Goal: Task Accomplishment & Management: Manage account settings

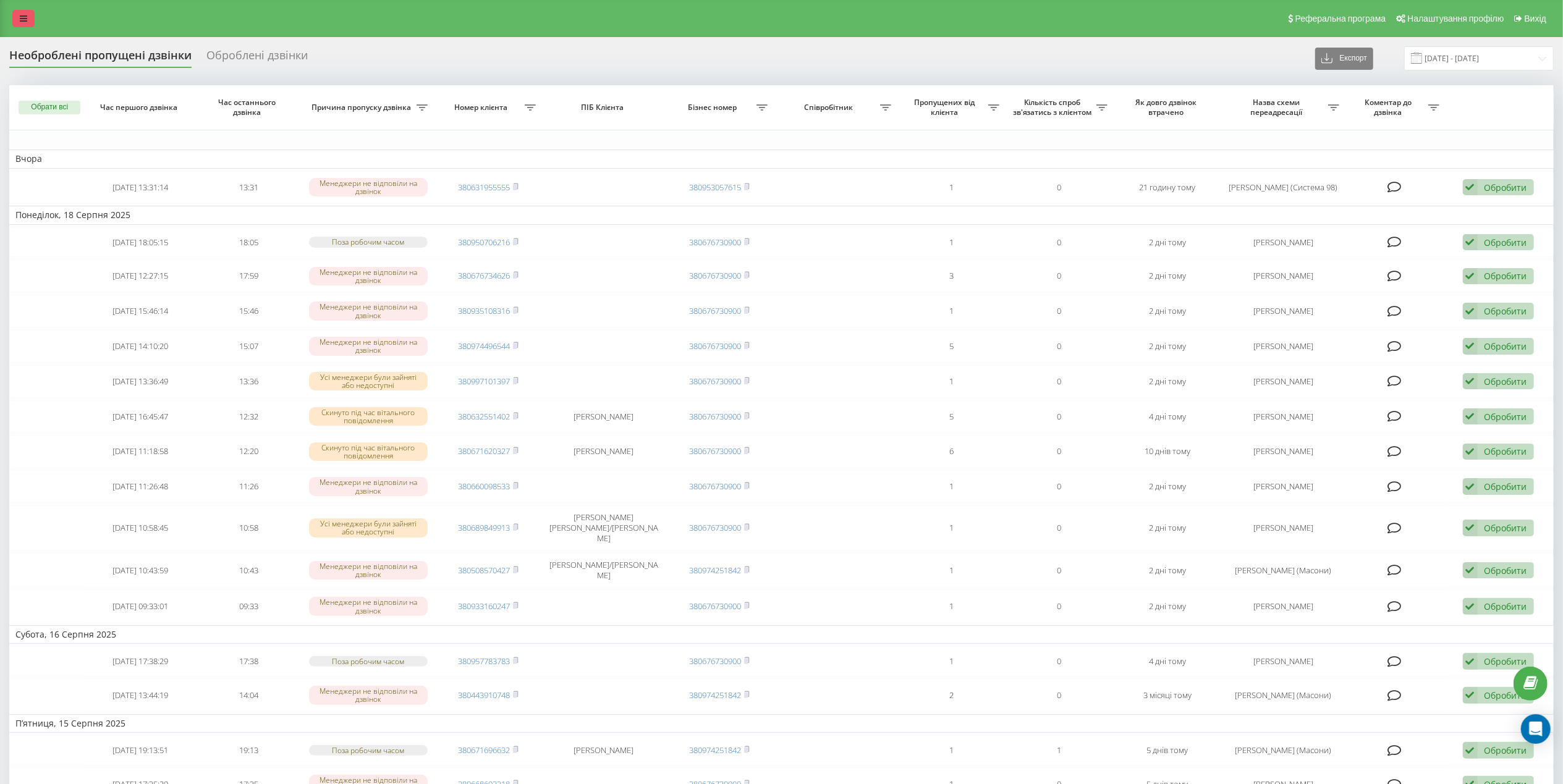
click at [20, 20] on icon at bounding box center [23, 18] width 7 height 9
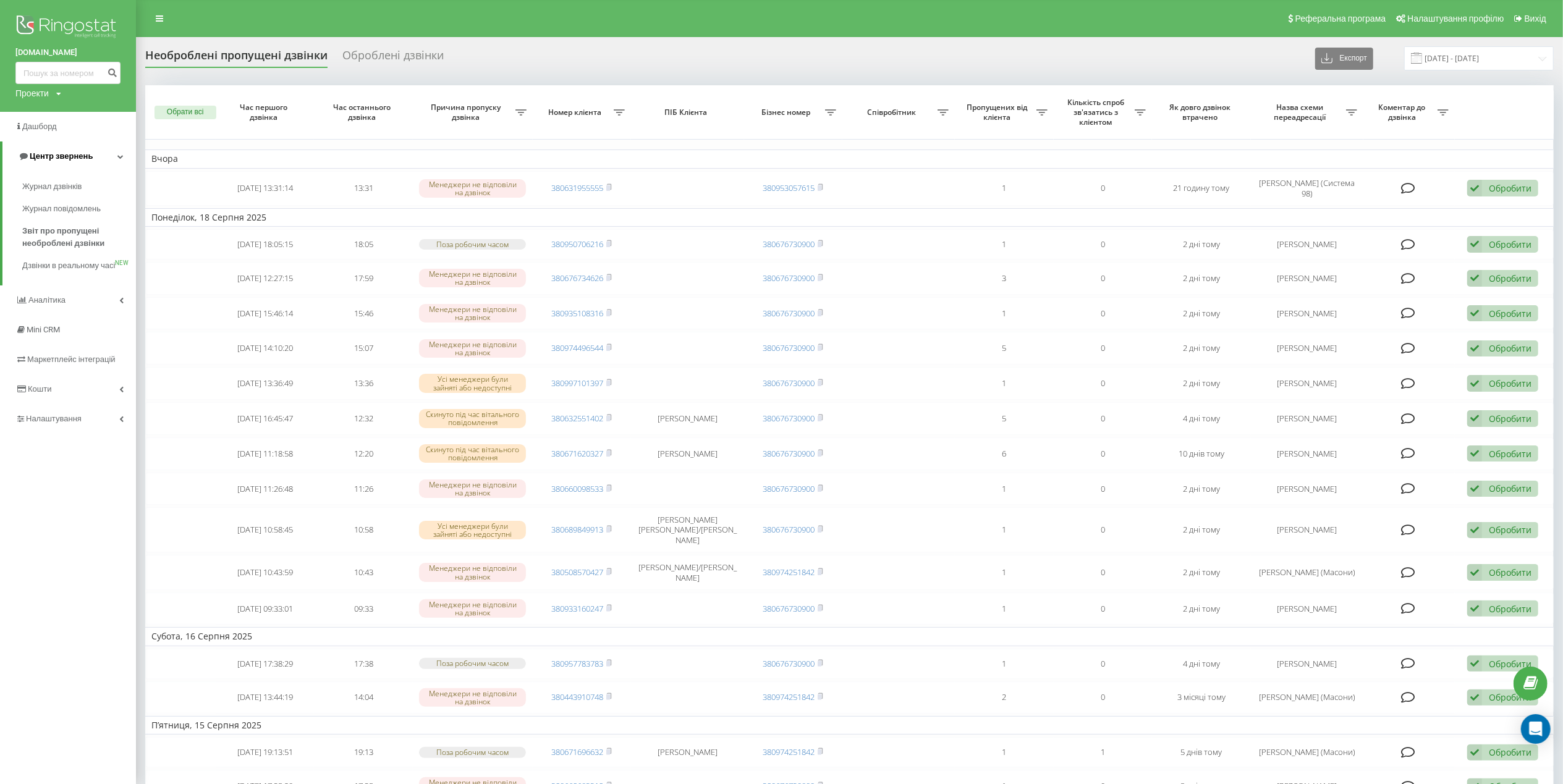
click at [47, 157] on span "Центр звернень" at bounding box center [61, 155] width 63 height 9
click at [63, 159] on span "Центр звернень" at bounding box center [58, 155] width 63 height 9
click at [52, 189] on span "Журнал дзвінків" at bounding box center [55, 186] width 66 height 12
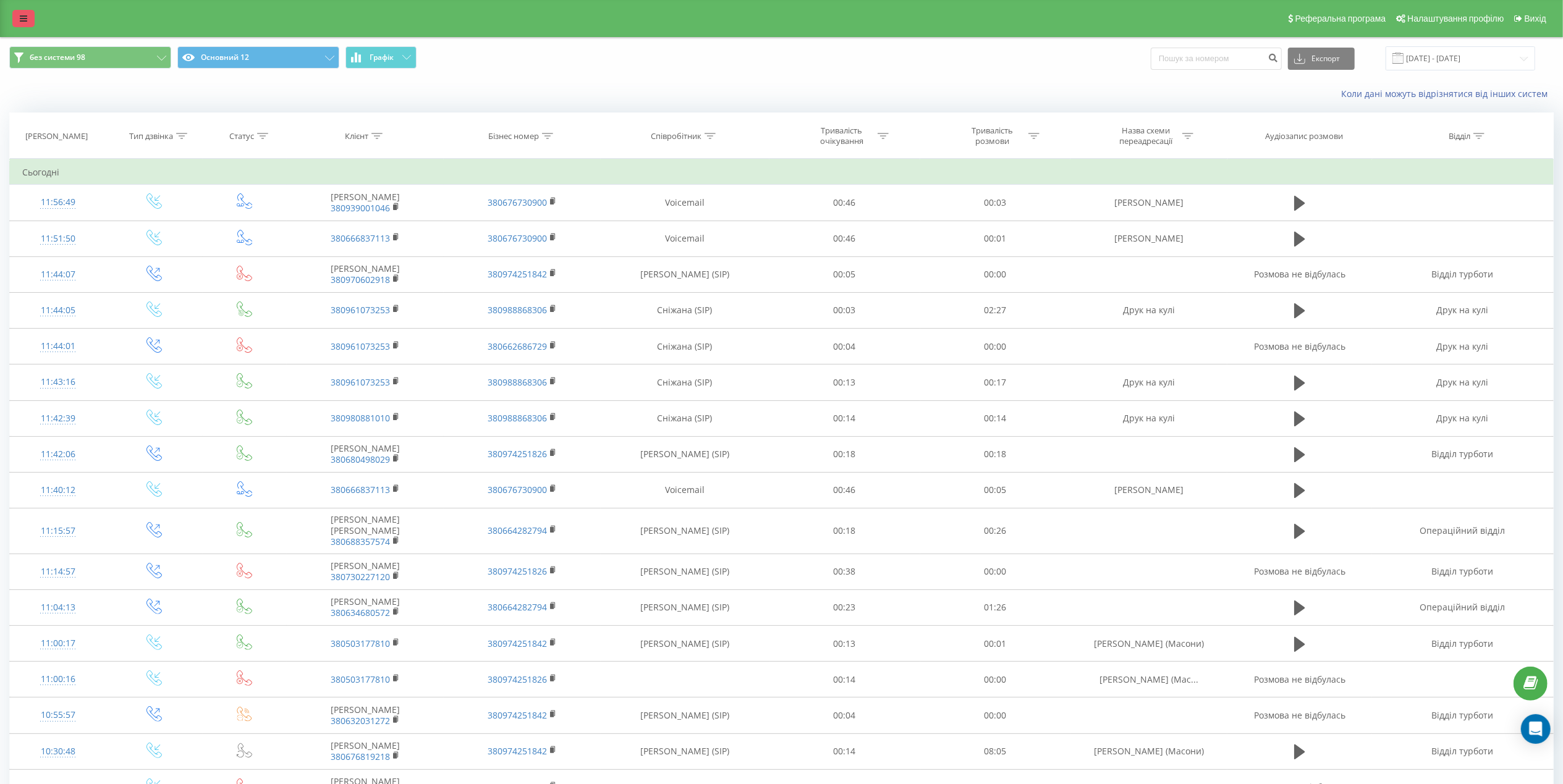
click at [28, 13] on link at bounding box center [23, 19] width 22 height 18
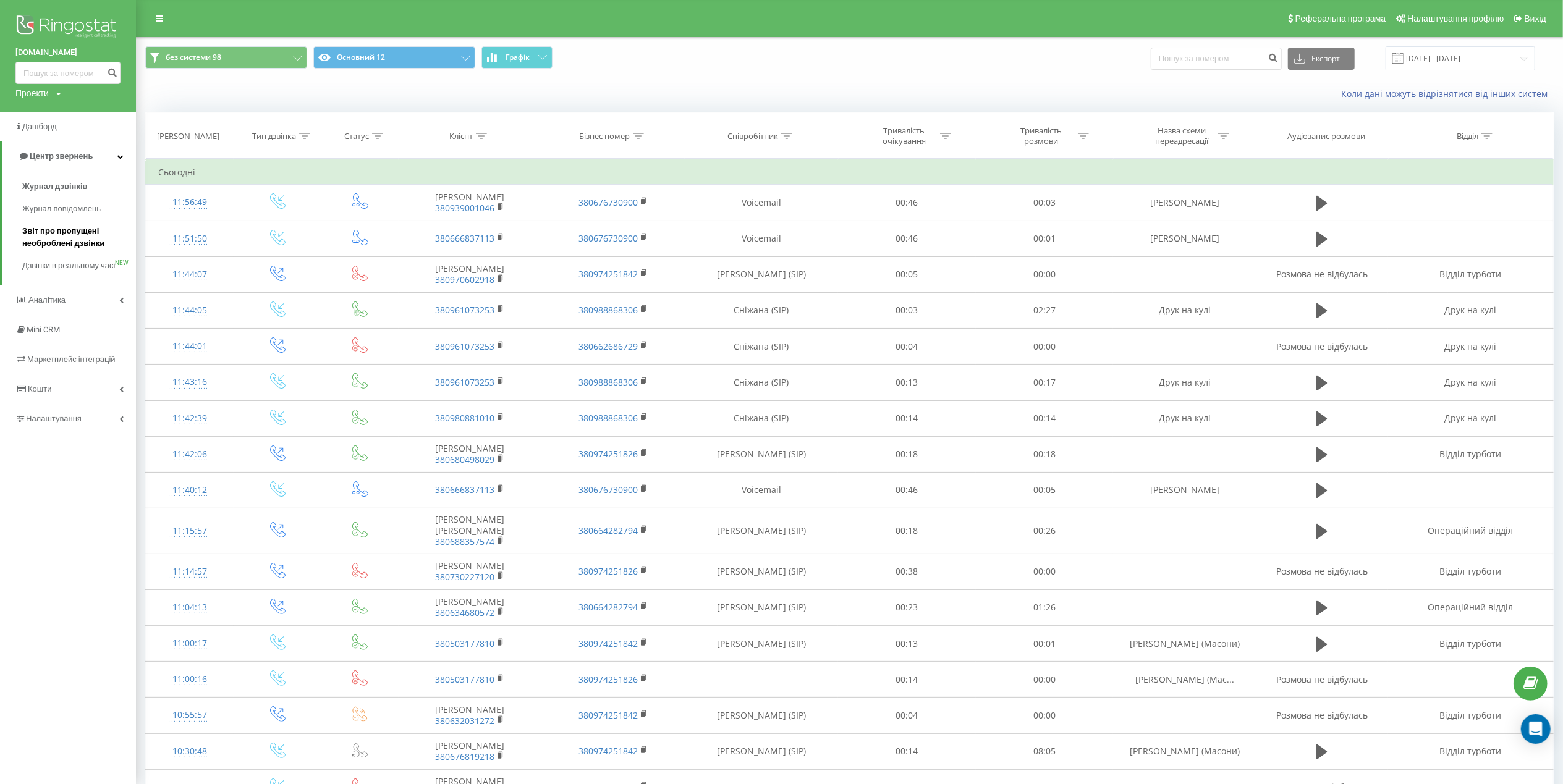
click at [77, 238] on span "Звіт про пропущені необроблені дзвінки" at bounding box center [75, 237] width 107 height 25
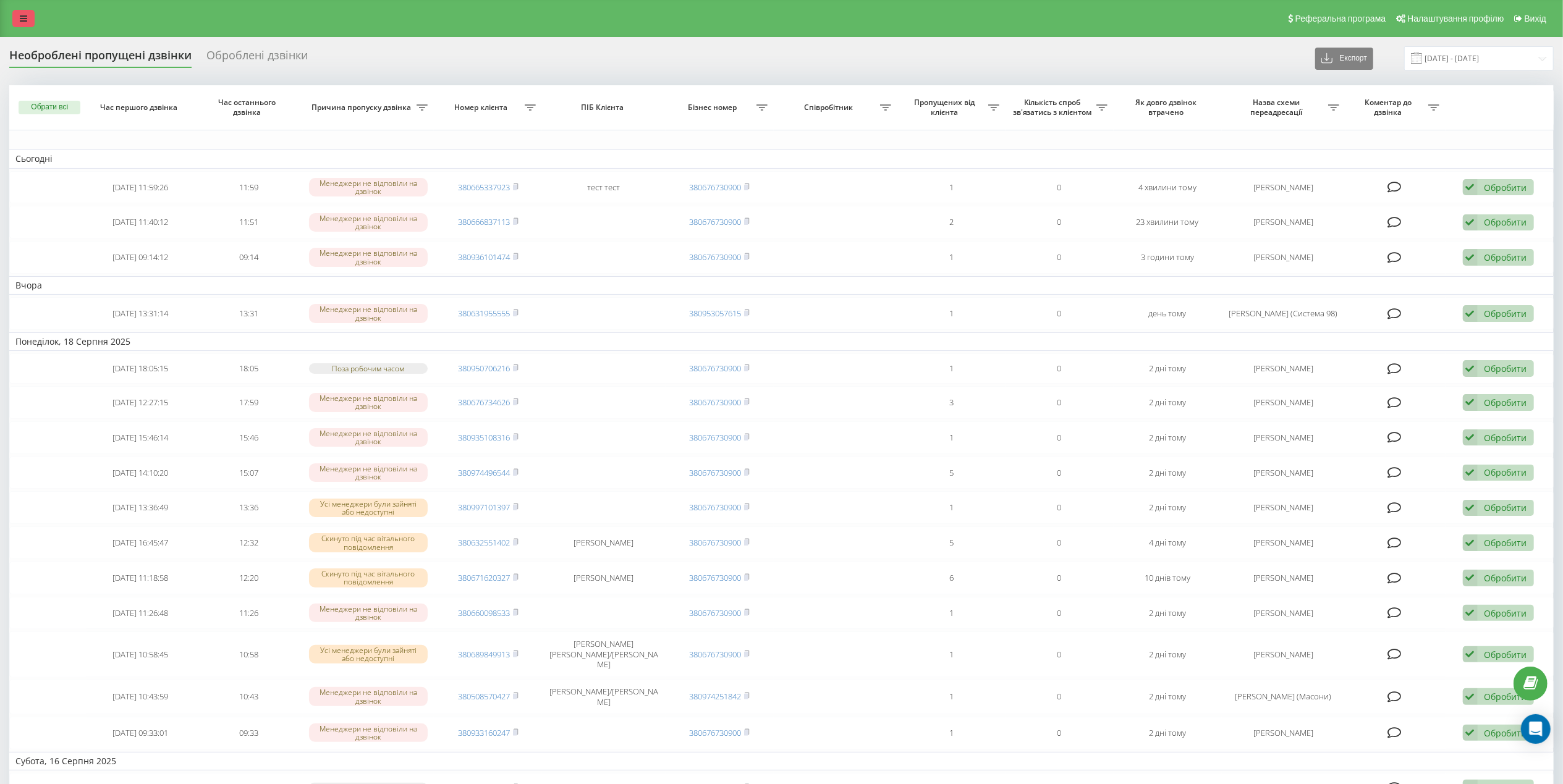
click at [27, 15] on link at bounding box center [23, 19] width 22 height 18
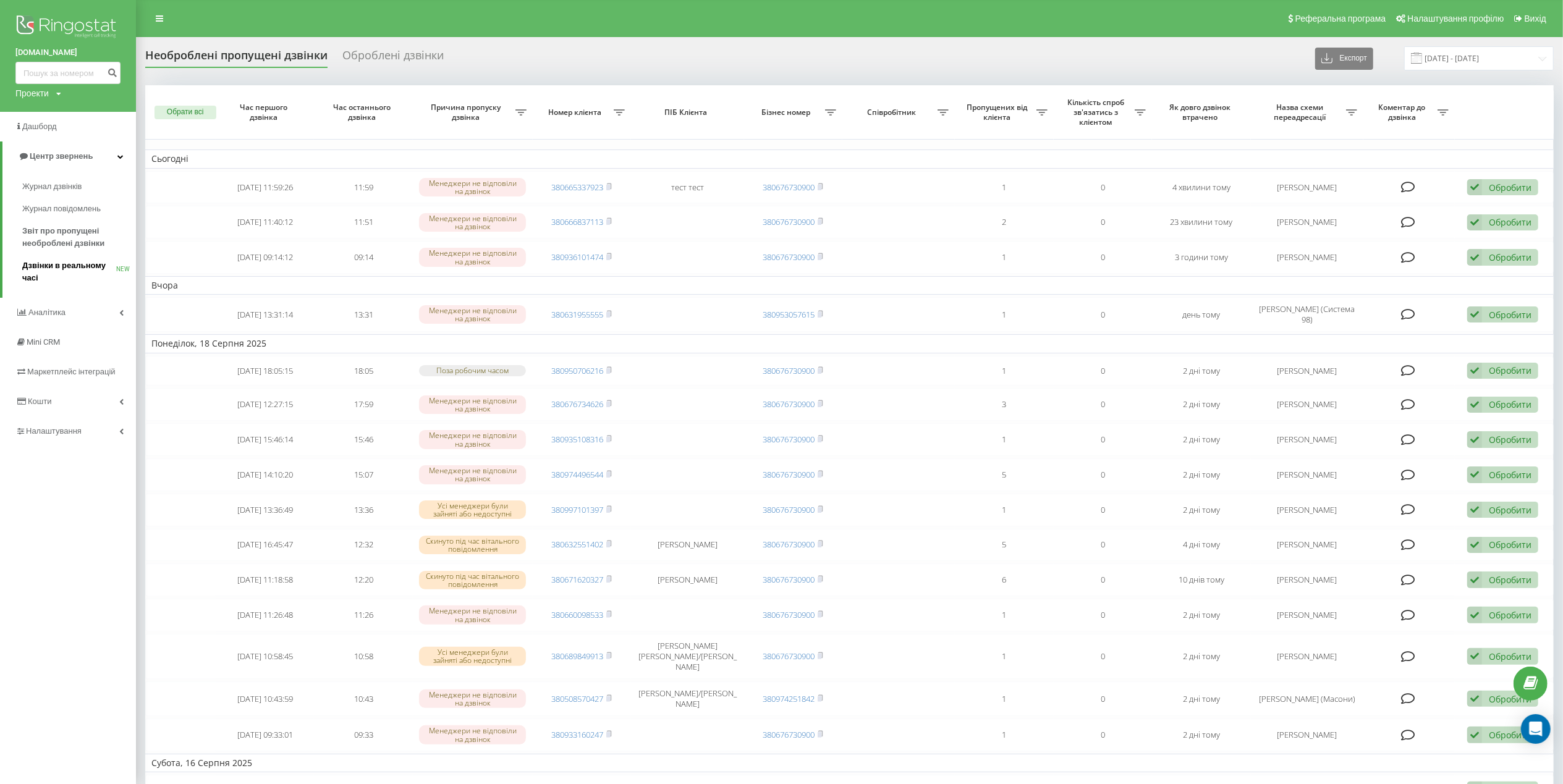
click at [64, 268] on span "Дзвінки в реальному часі" at bounding box center [69, 272] width 94 height 25
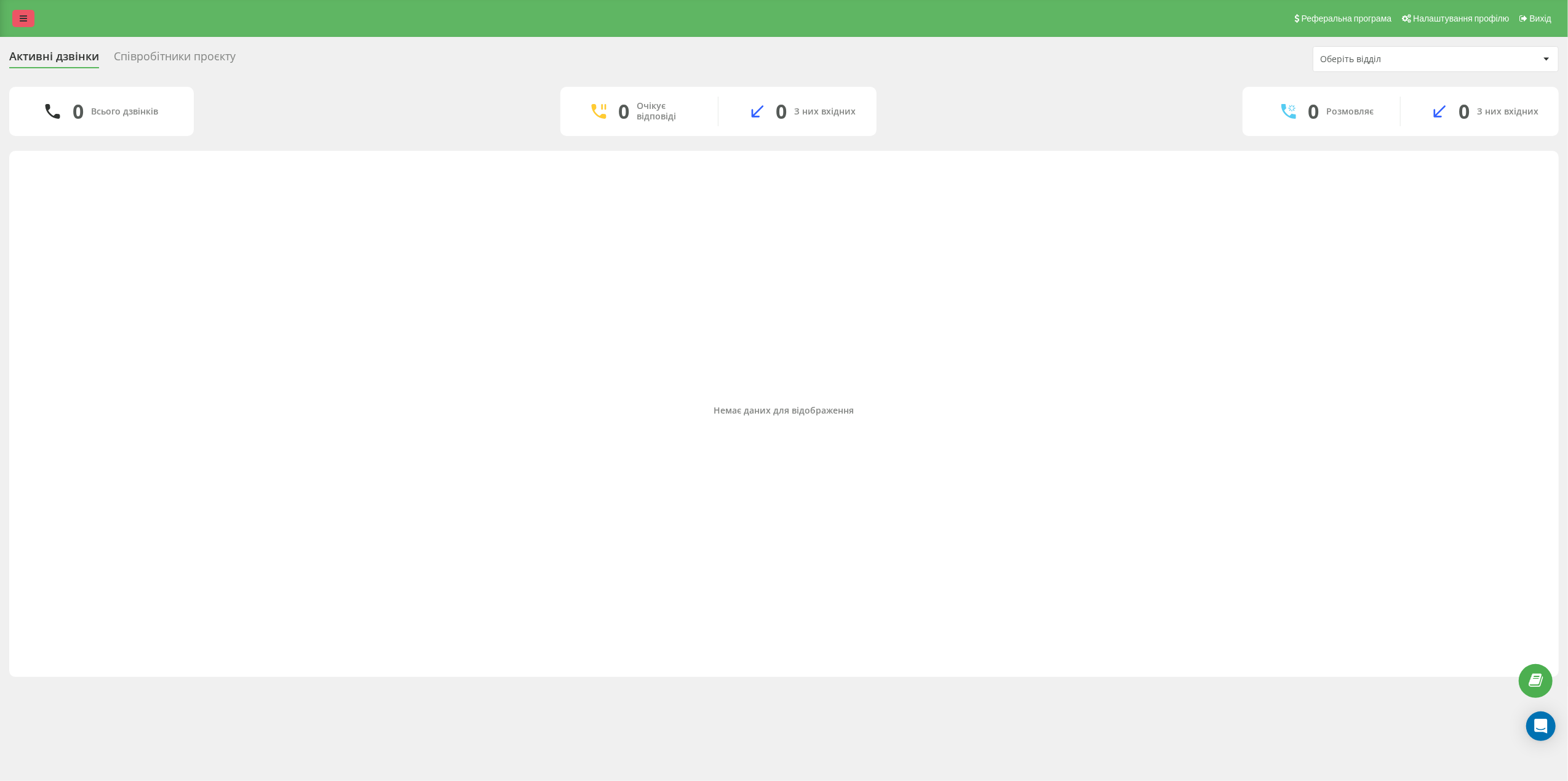
click at [25, 23] on icon at bounding box center [23, 18] width 7 height 9
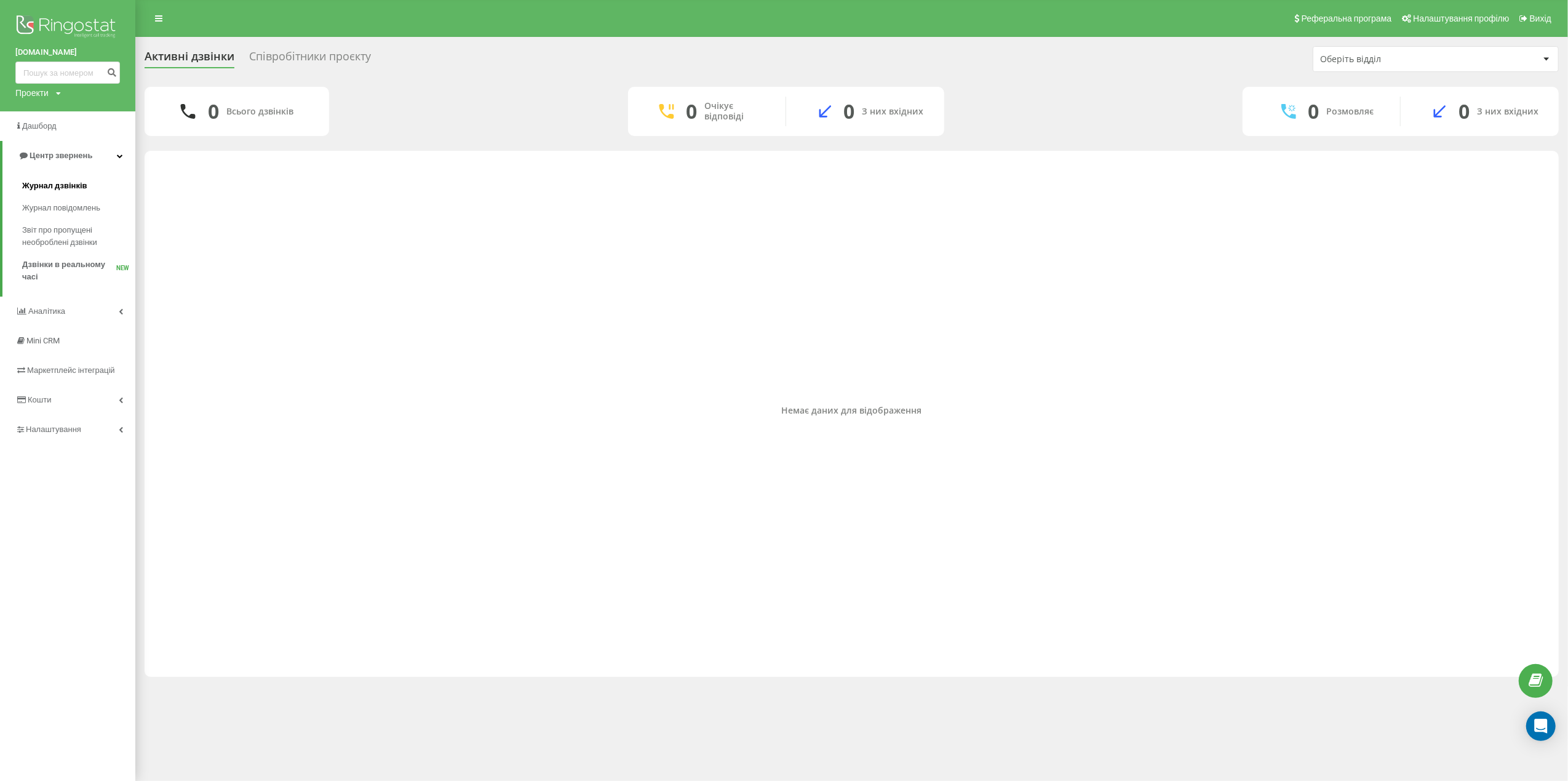
click at [60, 190] on span "Журнал дзвінків" at bounding box center [54, 185] width 65 height 12
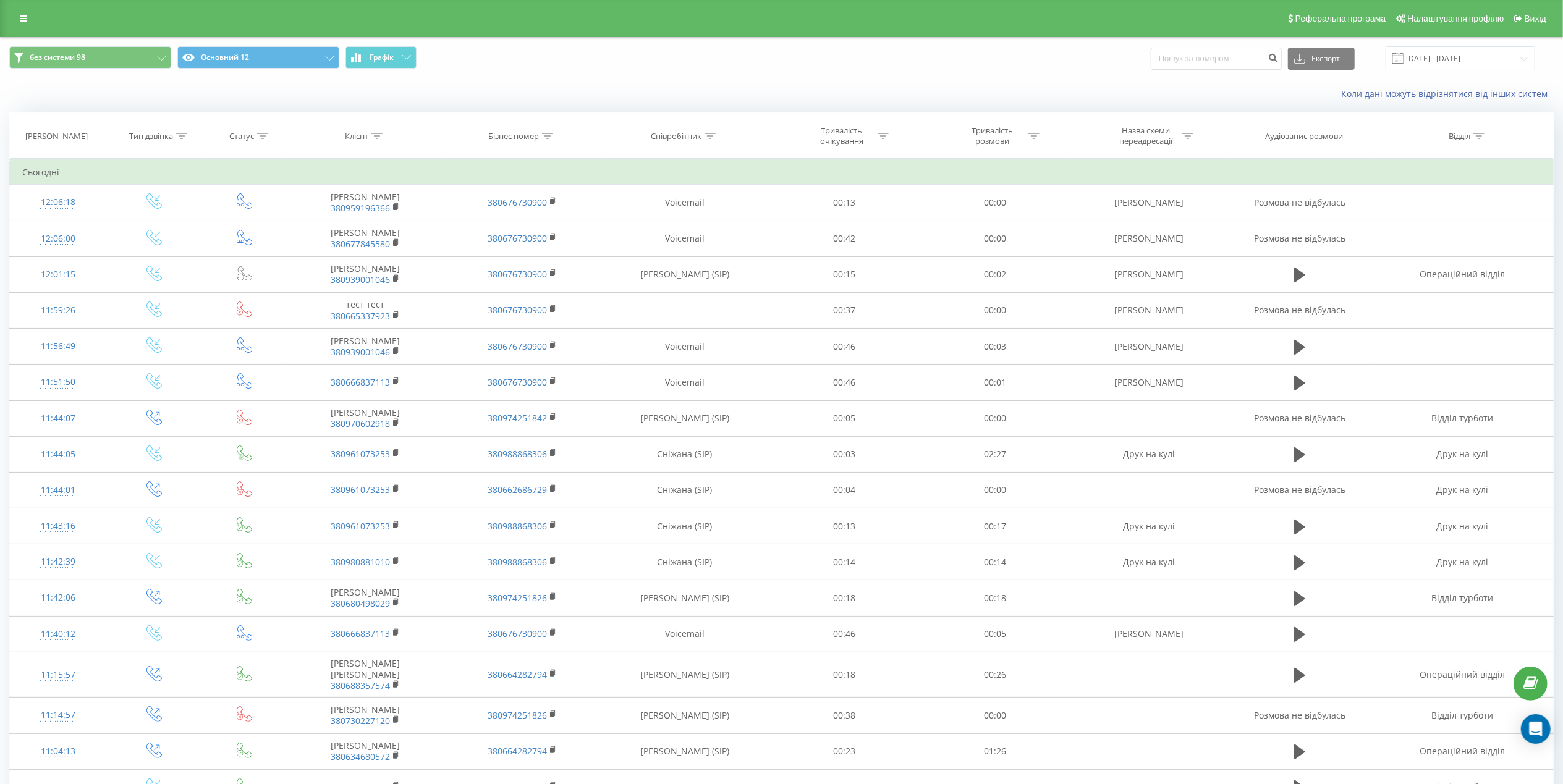
scroll to position [352, 0]
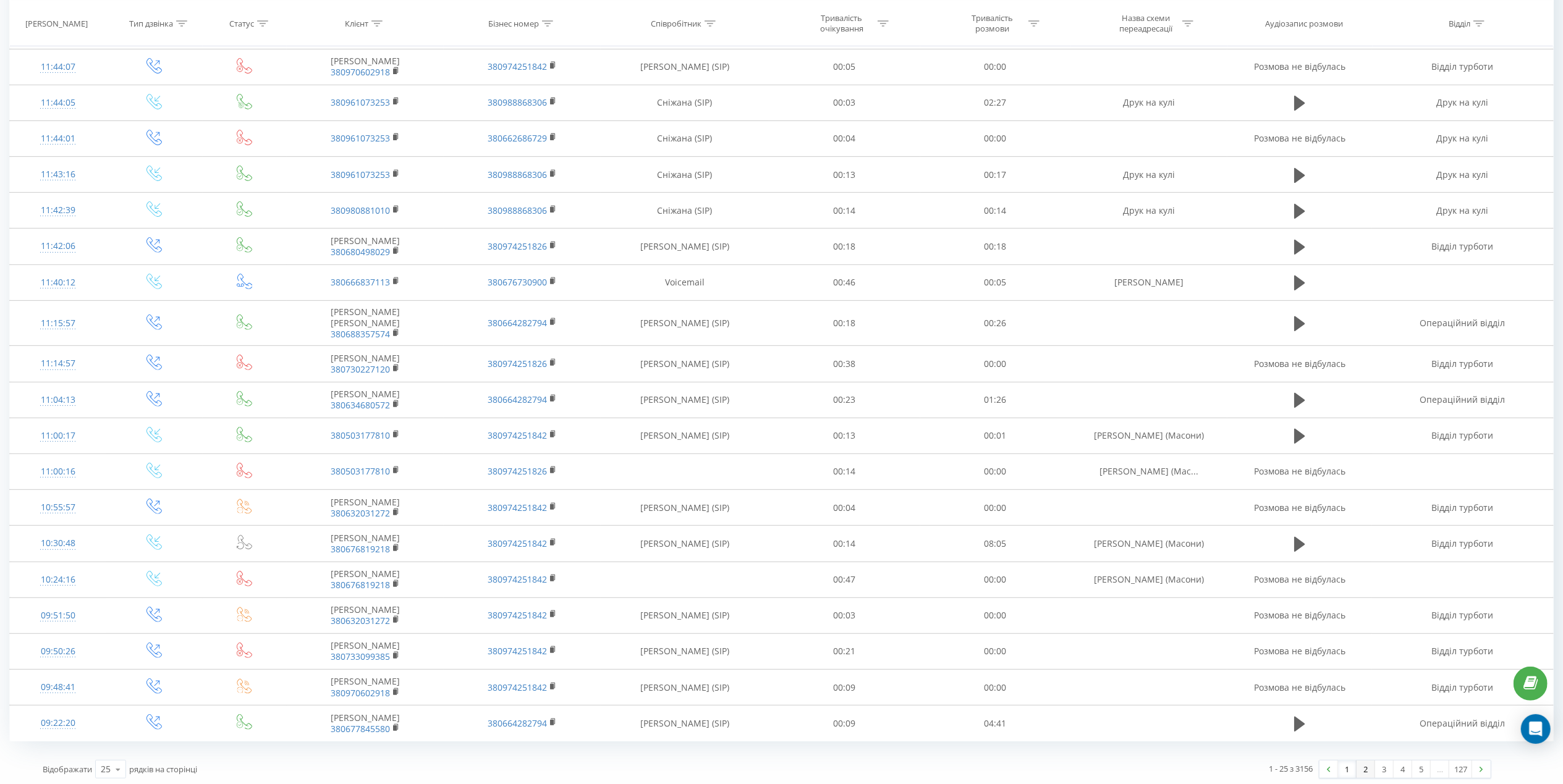
click at [1361, 764] on link "2" at bounding box center [1365, 769] width 18 height 18
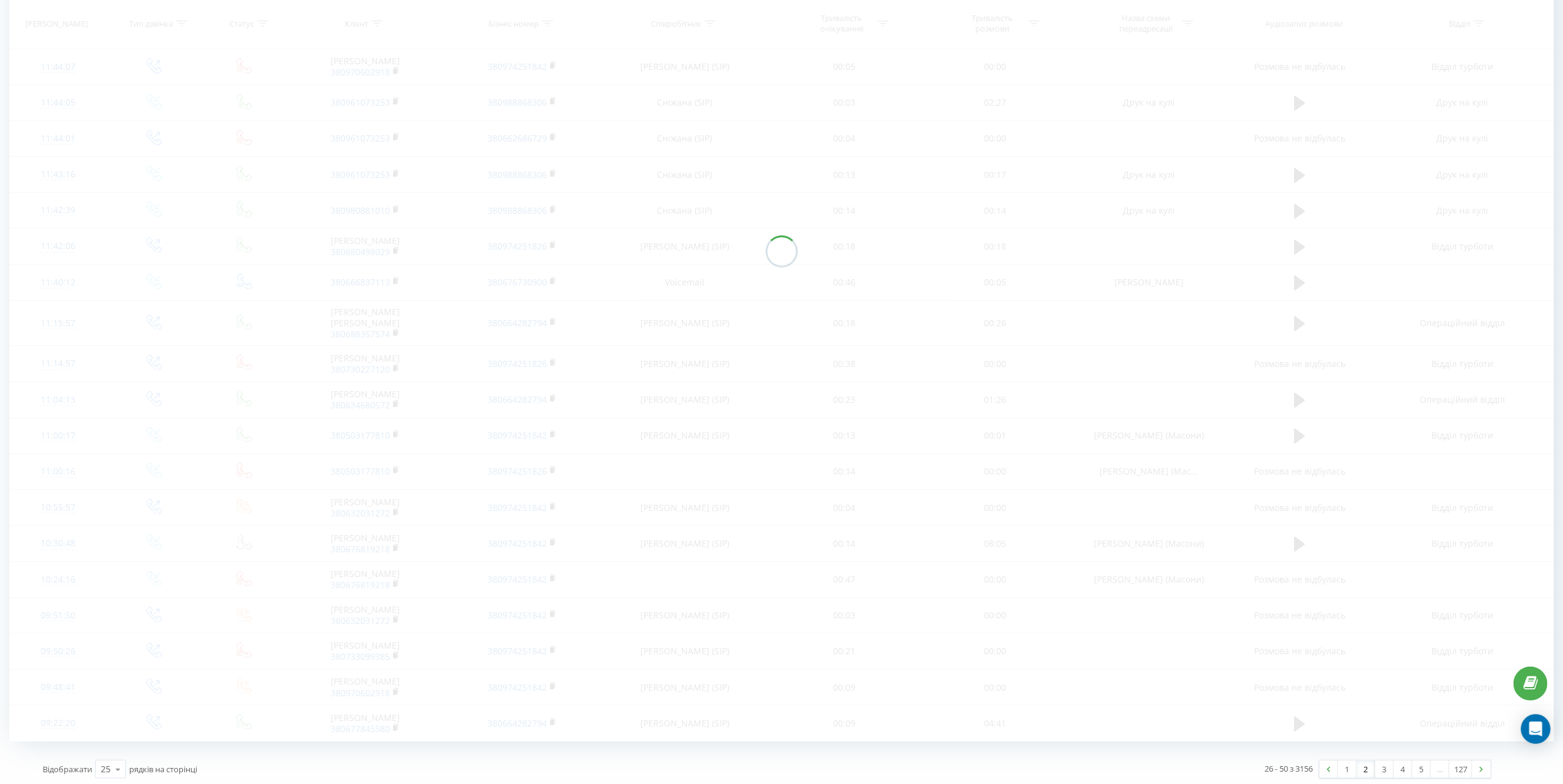
scroll to position [82, 0]
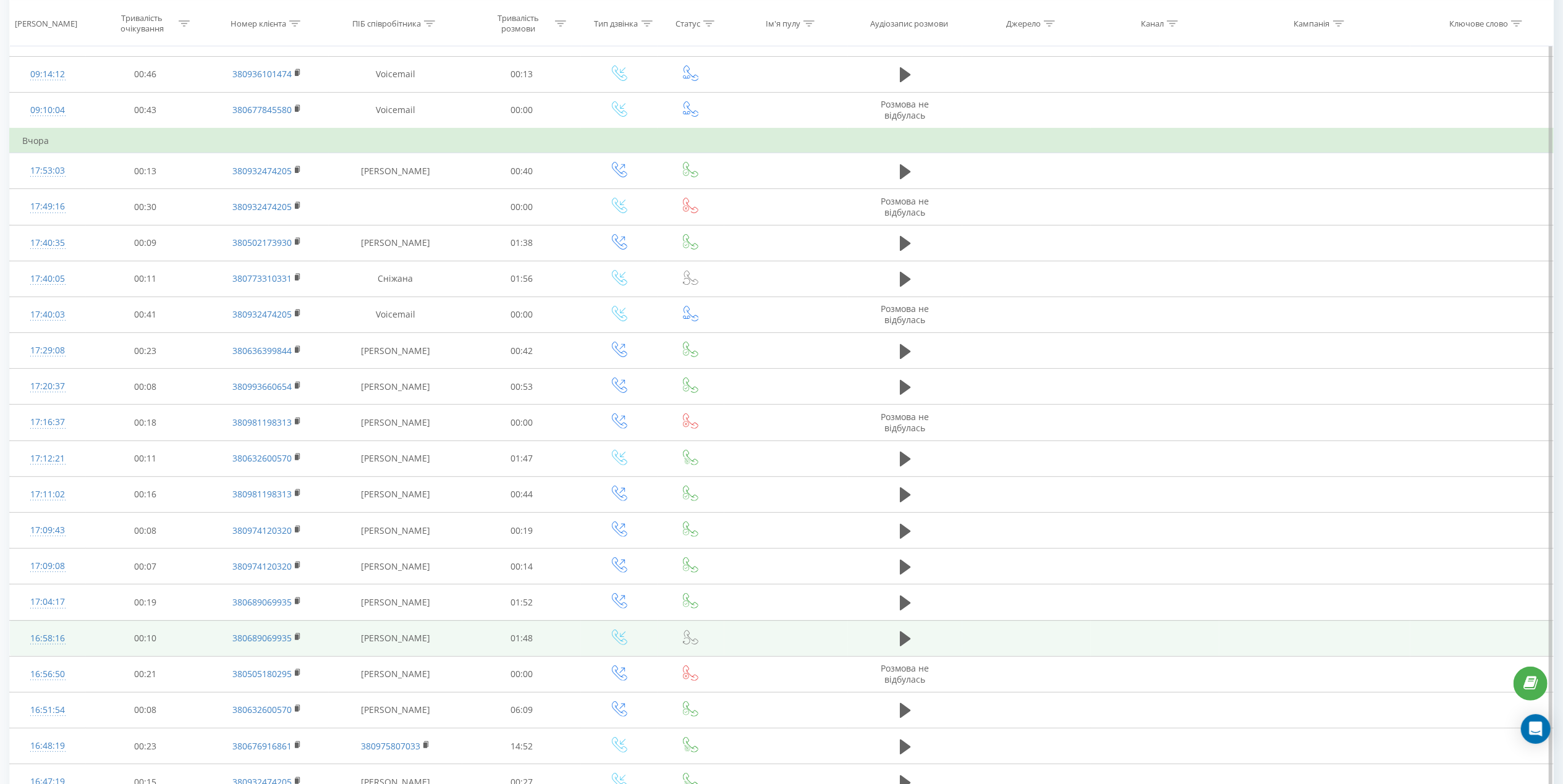
scroll to position [247, 0]
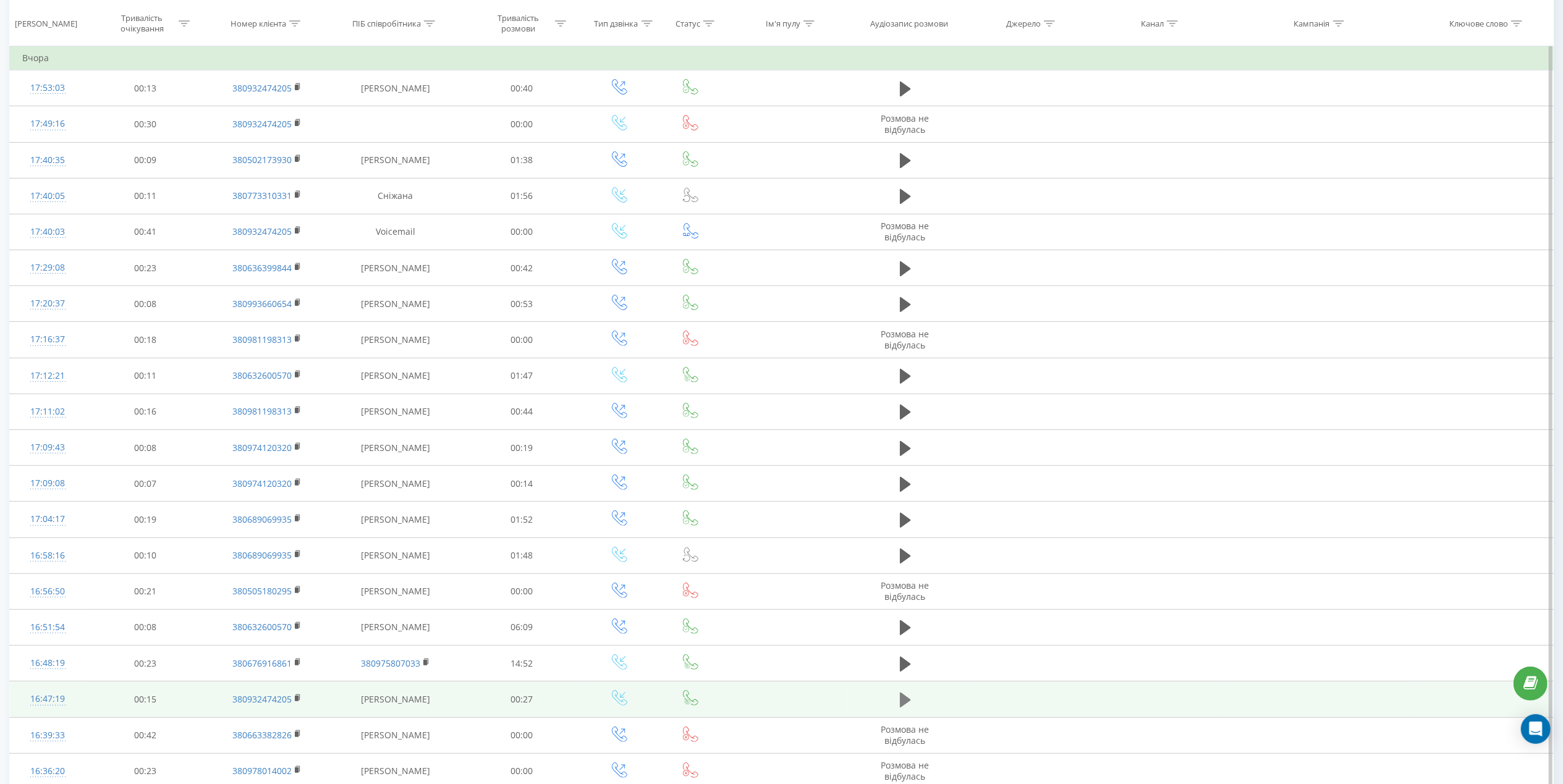
click at [906, 704] on icon at bounding box center [905, 699] width 11 height 15
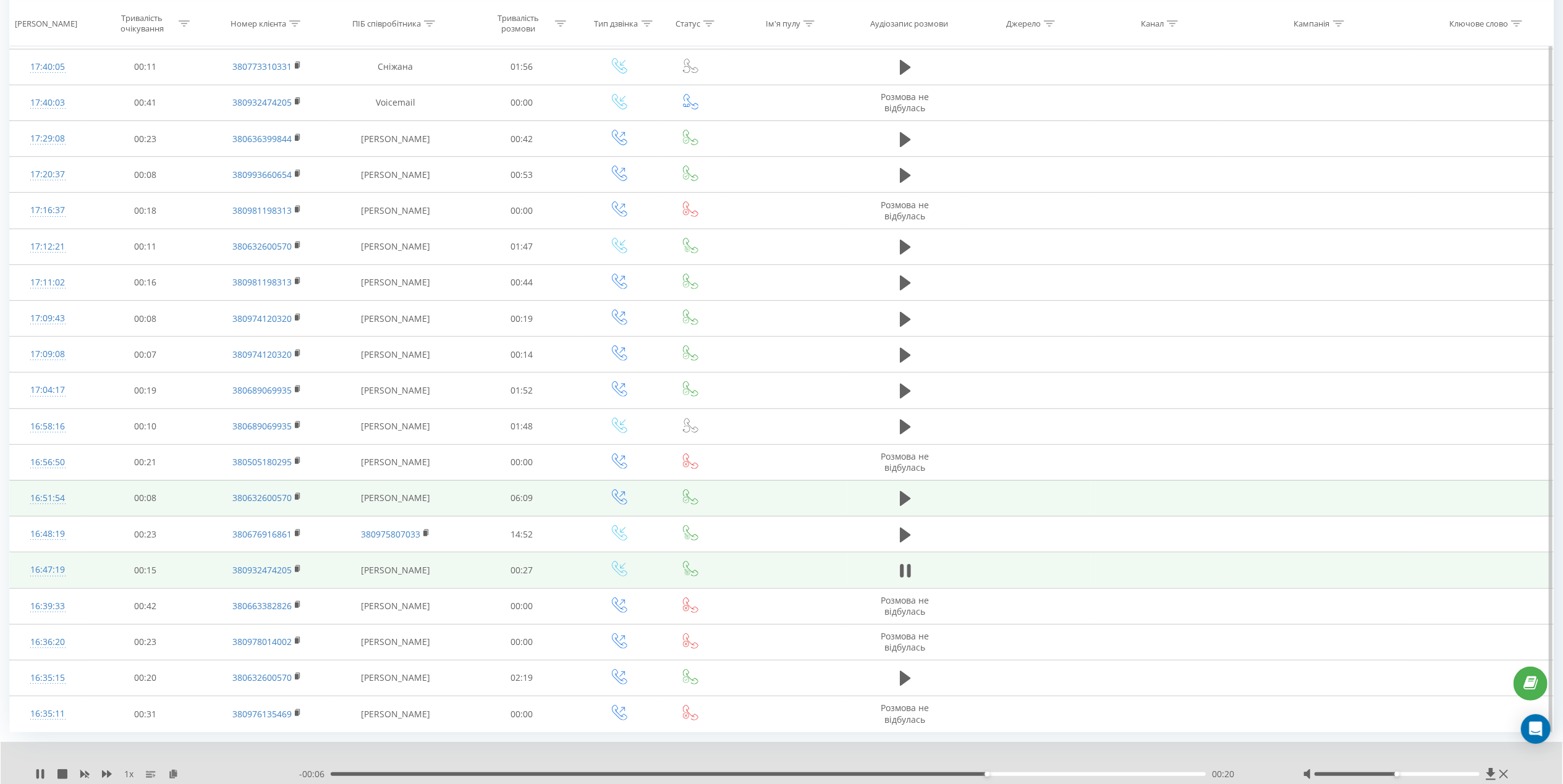
scroll to position [424, 0]
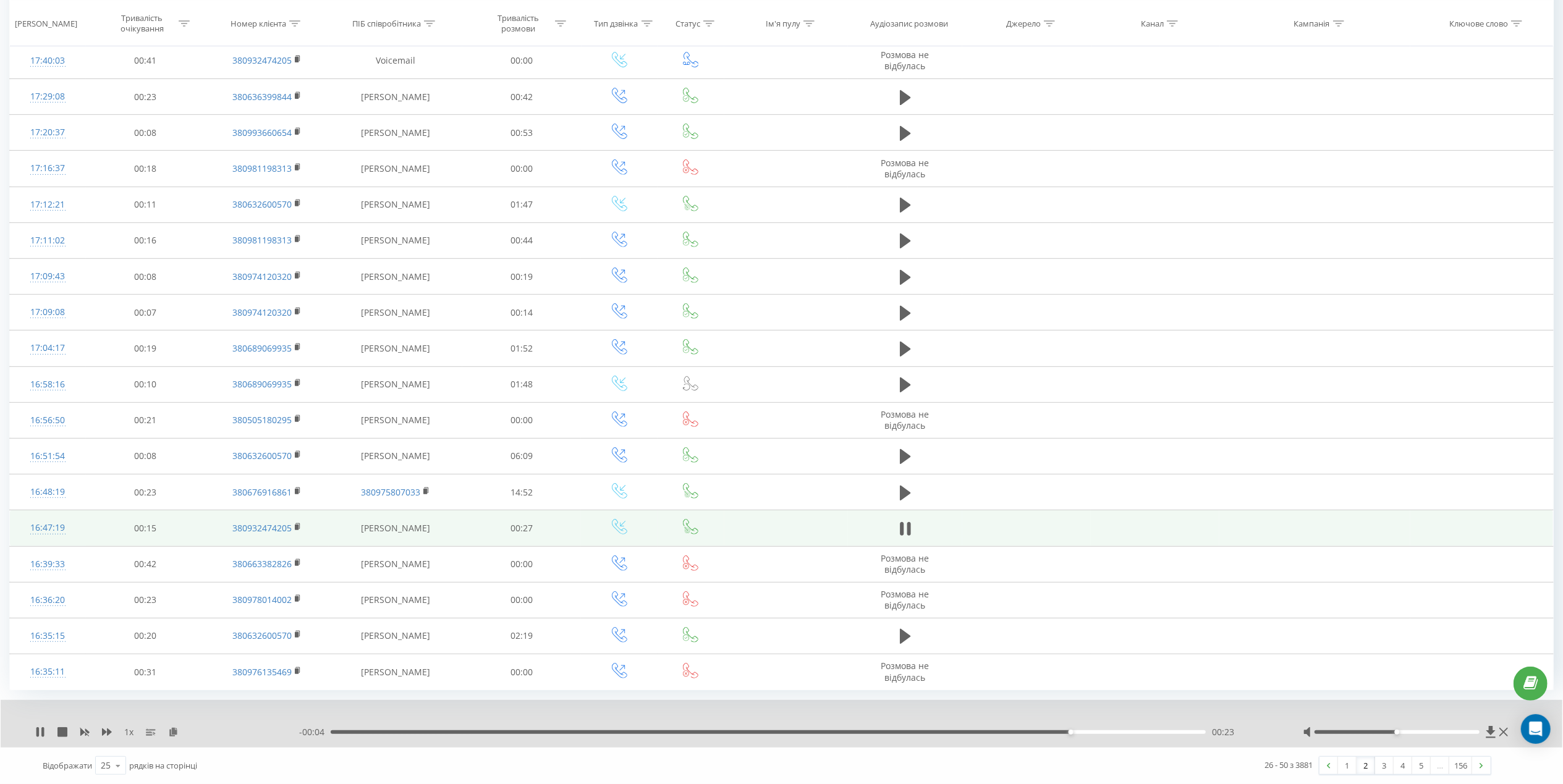
click at [1383, 766] on link "3" at bounding box center [1383, 765] width 18 height 18
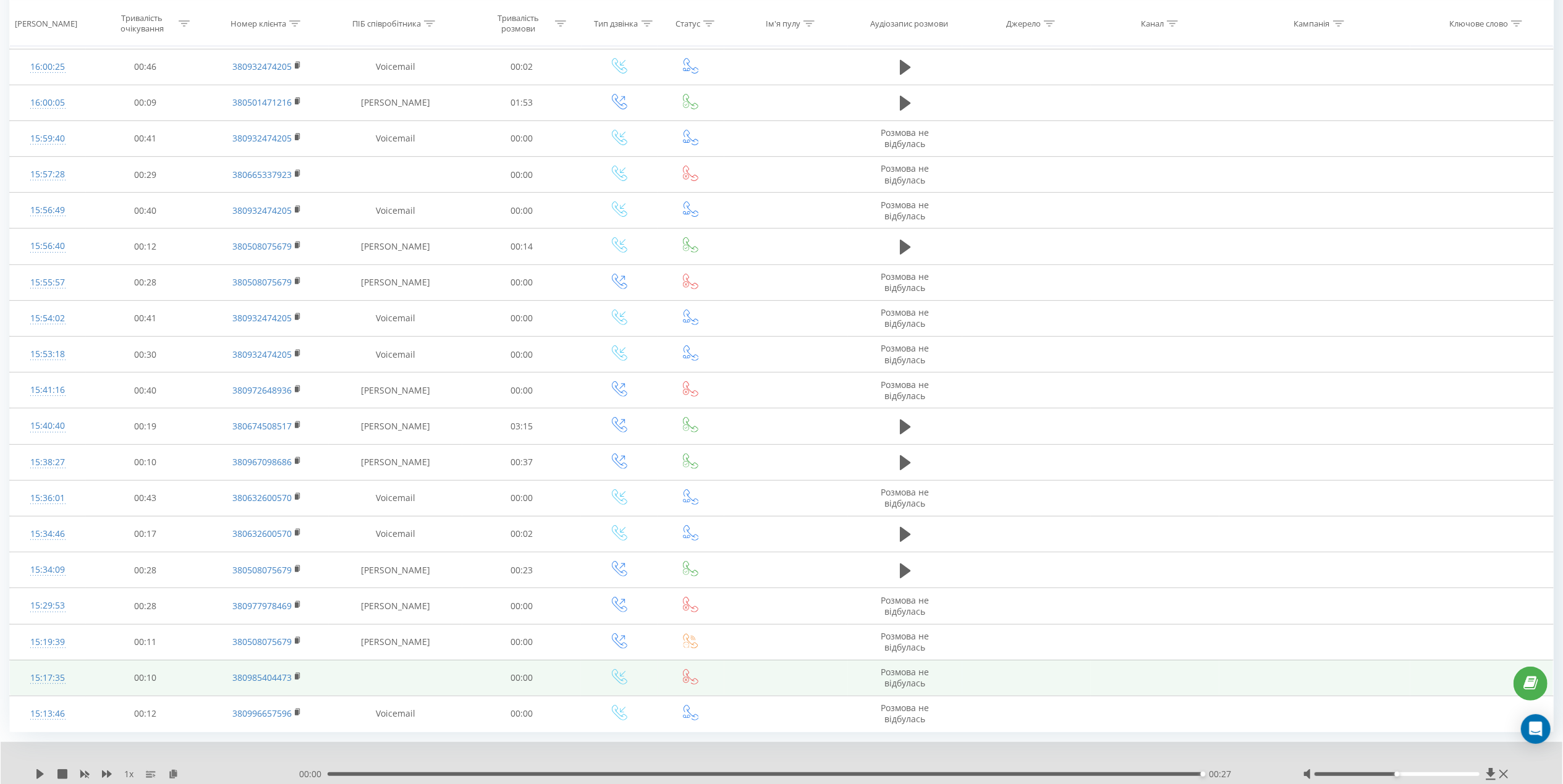
scroll to position [399, 0]
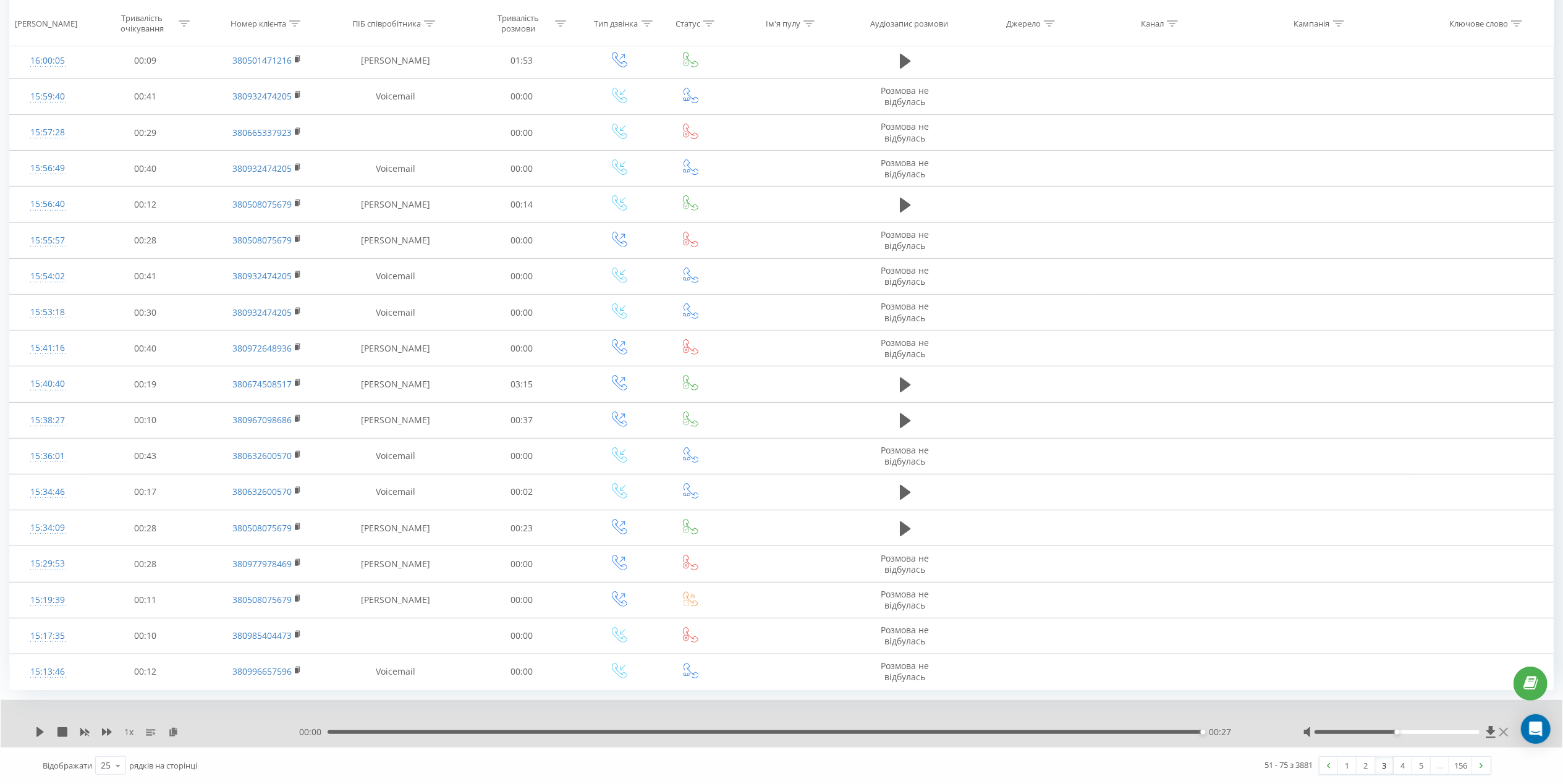
click at [1504, 732] on icon at bounding box center [1503, 732] width 9 height 9
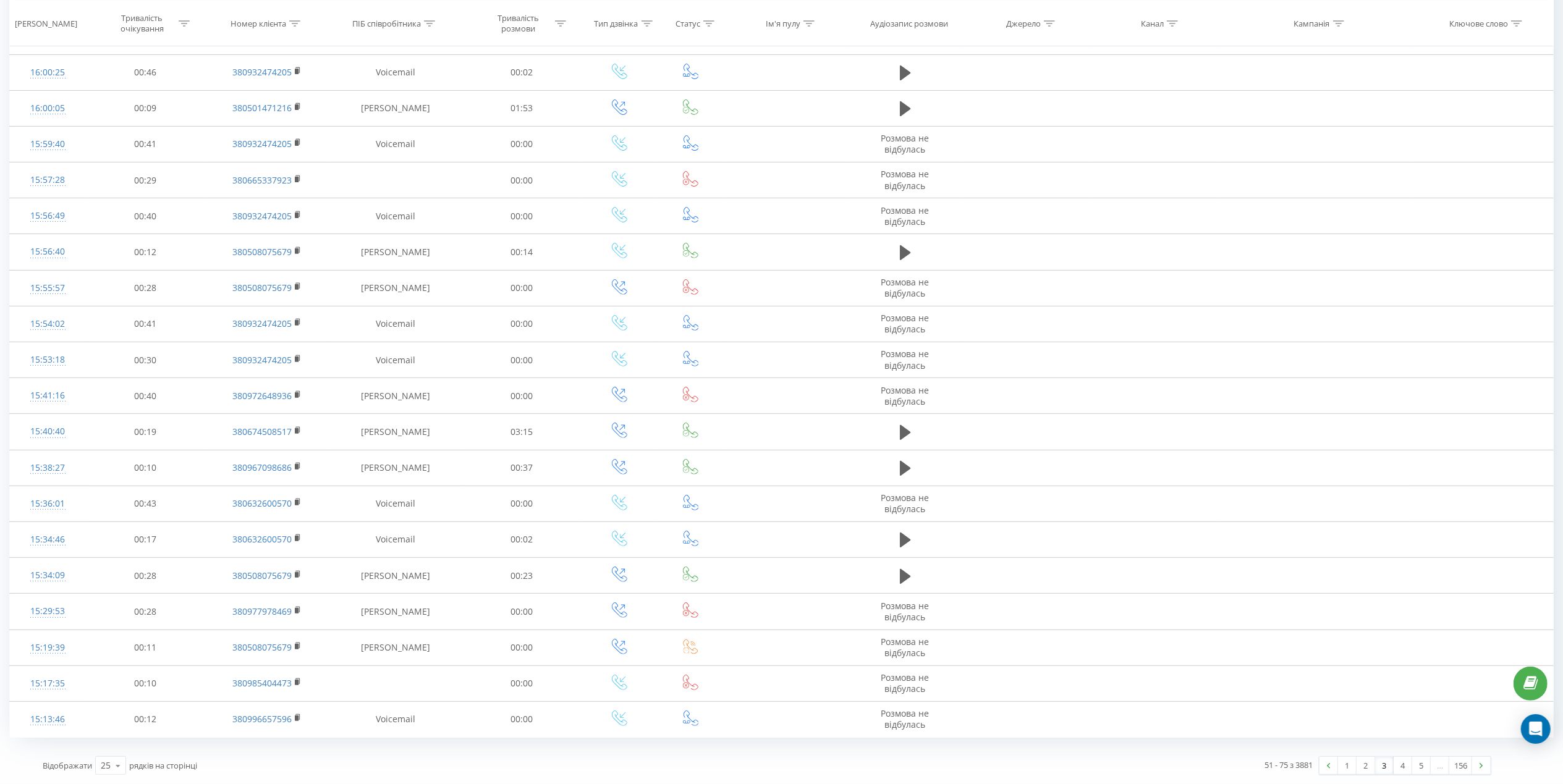
scroll to position [352, 0]
click at [1350, 764] on link "1" at bounding box center [1346, 765] width 18 height 18
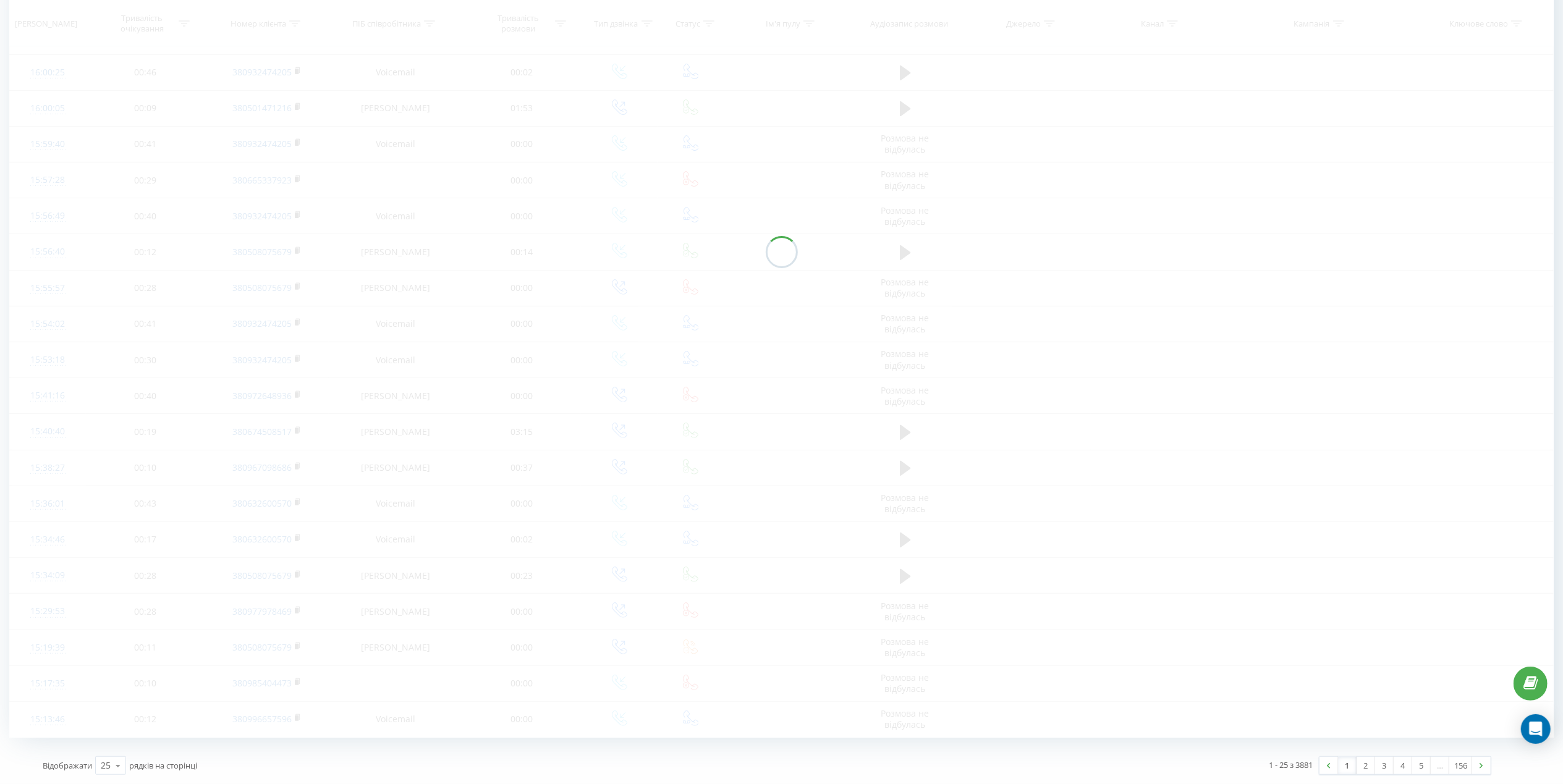
scroll to position [82, 0]
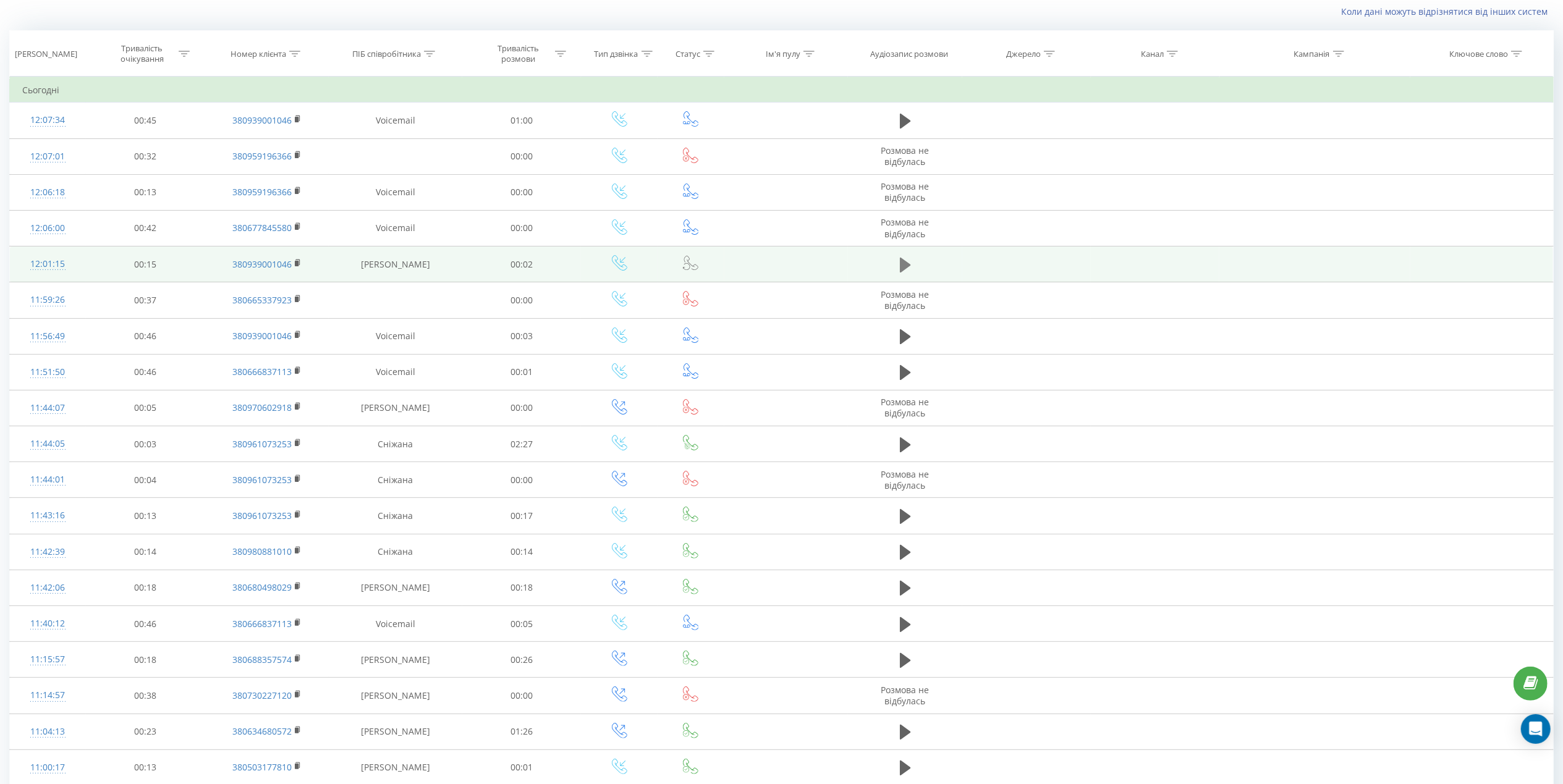
click at [910, 257] on icon at bounding box center [905, 265] width 11 height 18
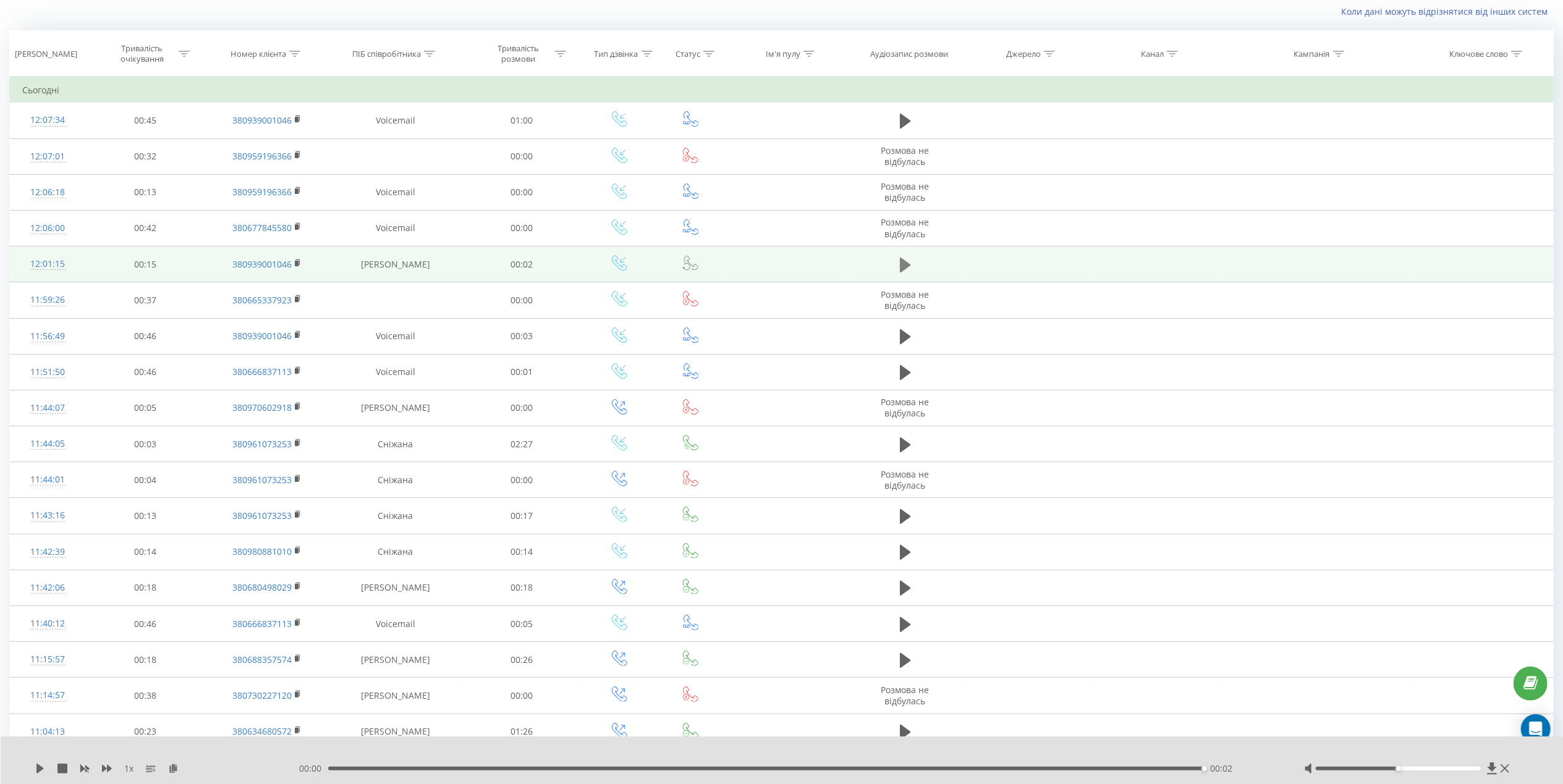
click at [903, 263] on icon at bounding box center [905, 264] width 11 height 15
click at [906, 270] on icon at bounding box center [905, 265] width 11 height 18
click at [906, 267] on icon at bounding box center [905, 264] width 11 height 15
click at [905, 267] on icon at bounding box center [905, 264] width 11 height 15
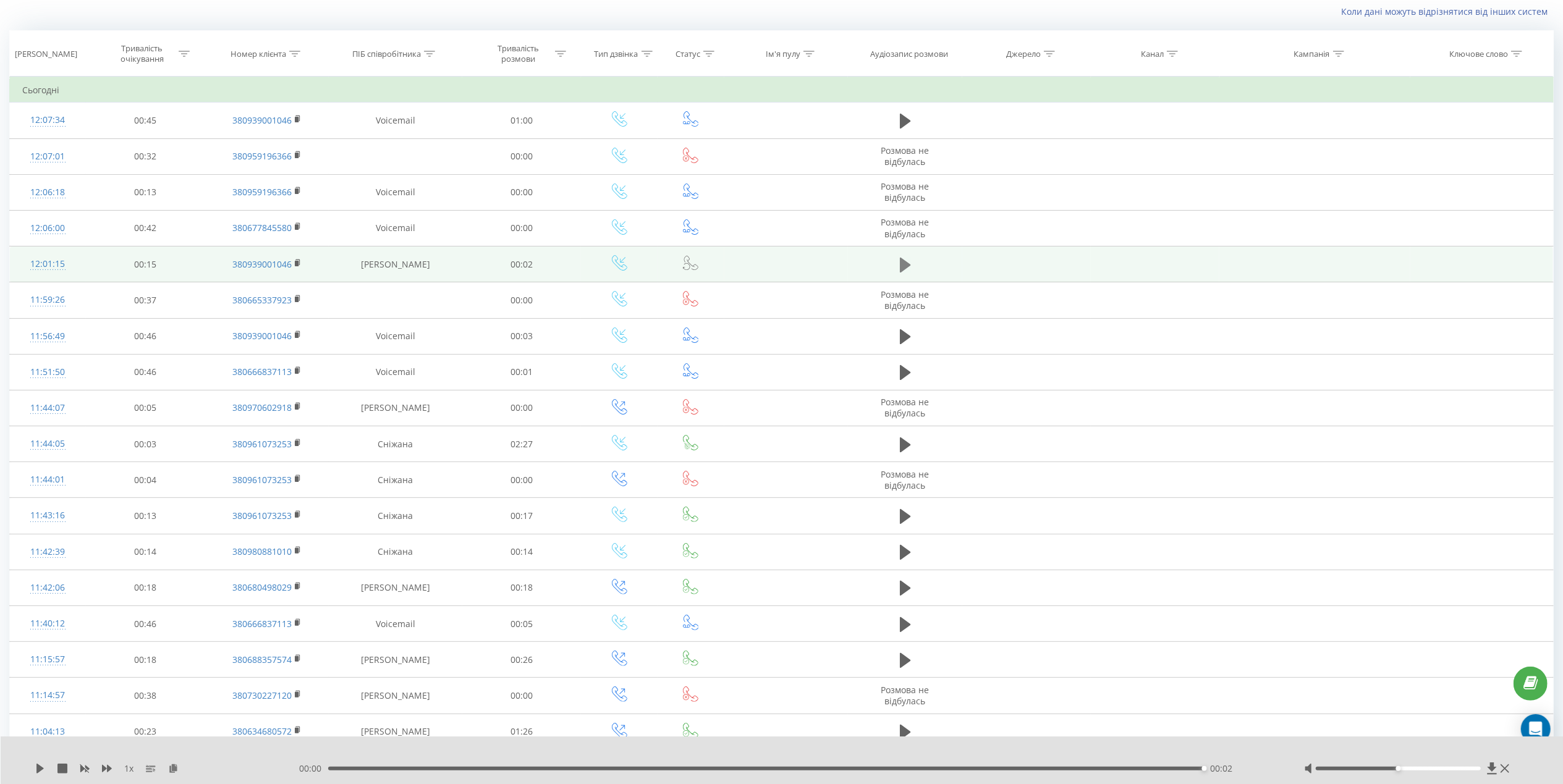
click at [905, 263] on icon at bounding box center [905, 264] width 11 height 15
click at [903, 260] on icon at bounding box center [905, 265] width 11 height 18
click at [901, 265] on icon at bounding box center [905, 264] width 11 height 15
click at [902, 268] on icon at bounding box center [905, 264] width 11 height 15
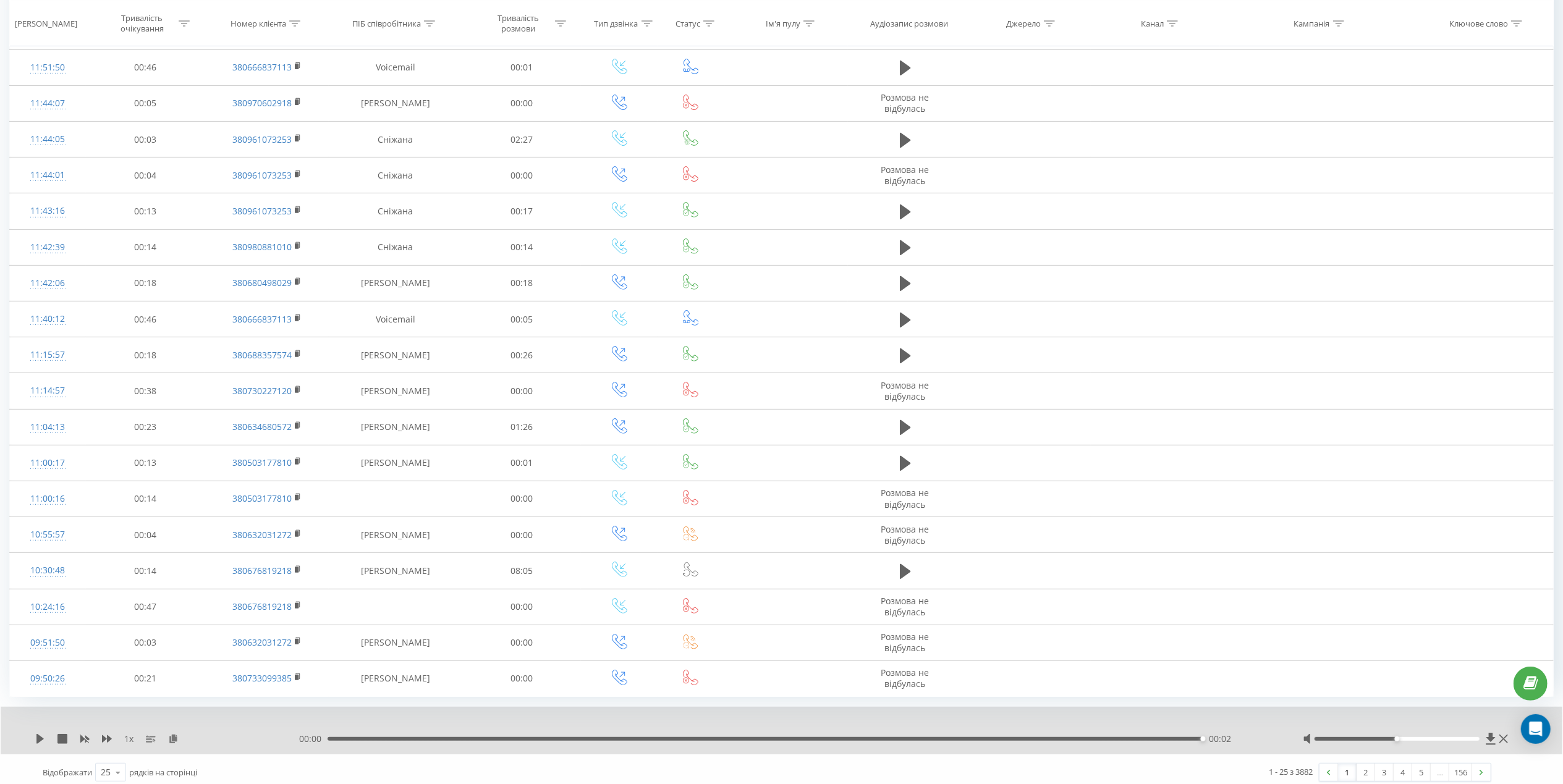
scroll to position [399, 0]
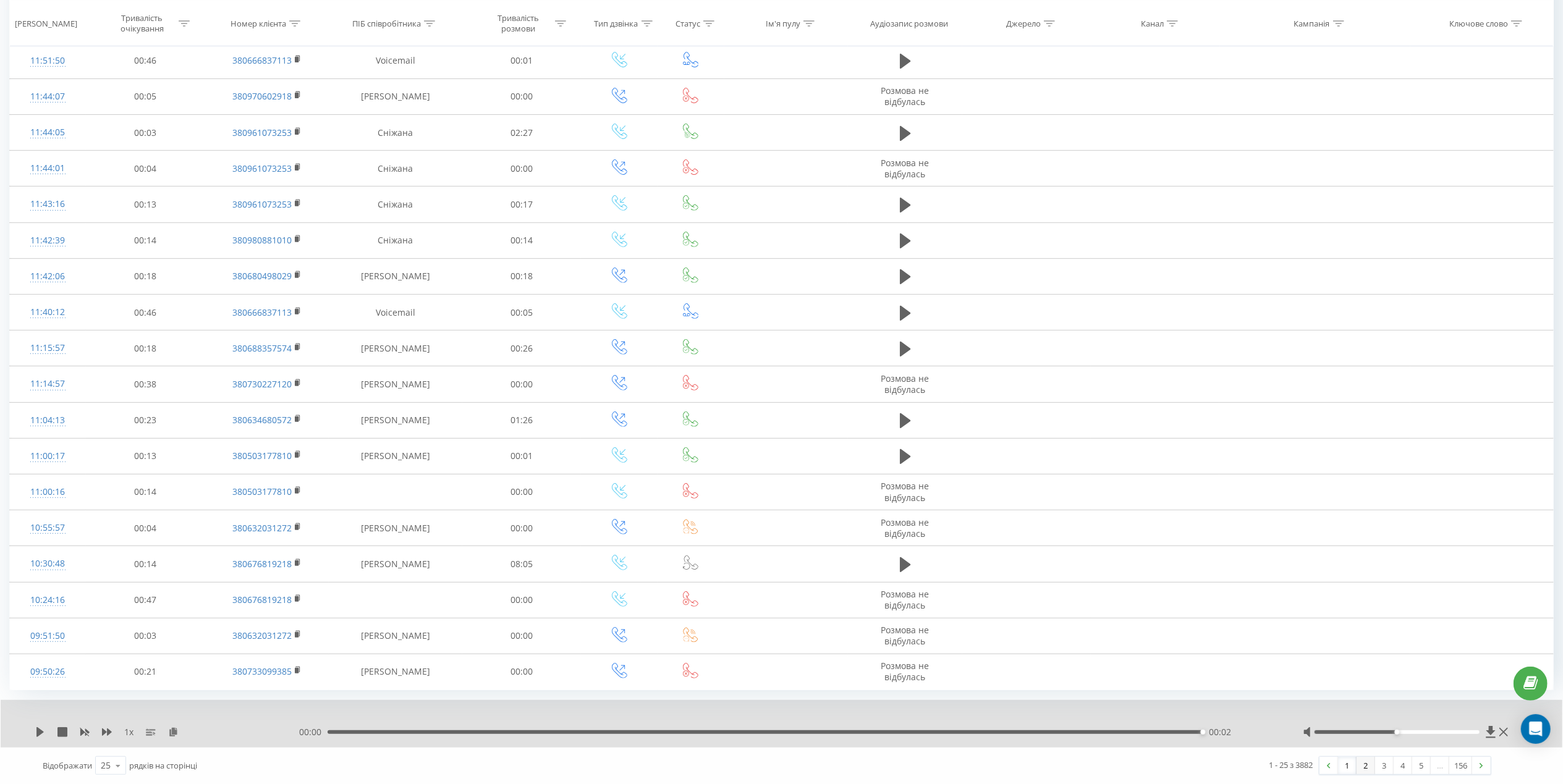
click at [1357, 766] on link "2" at bounding box center [1365, 765] width 18 height 18
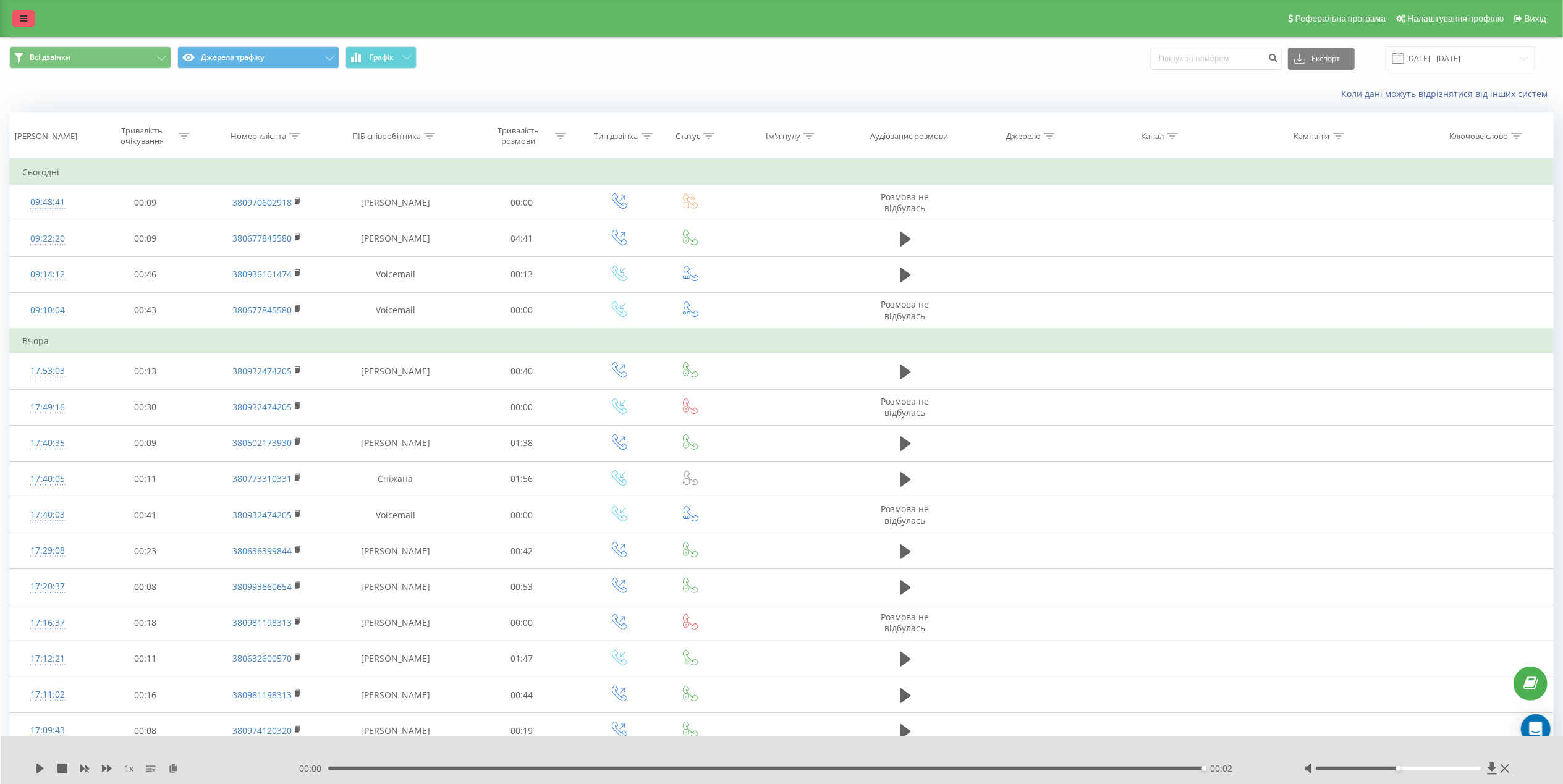
click at [32, 11] on link at bounding box center [23, 19] width 22 height 18
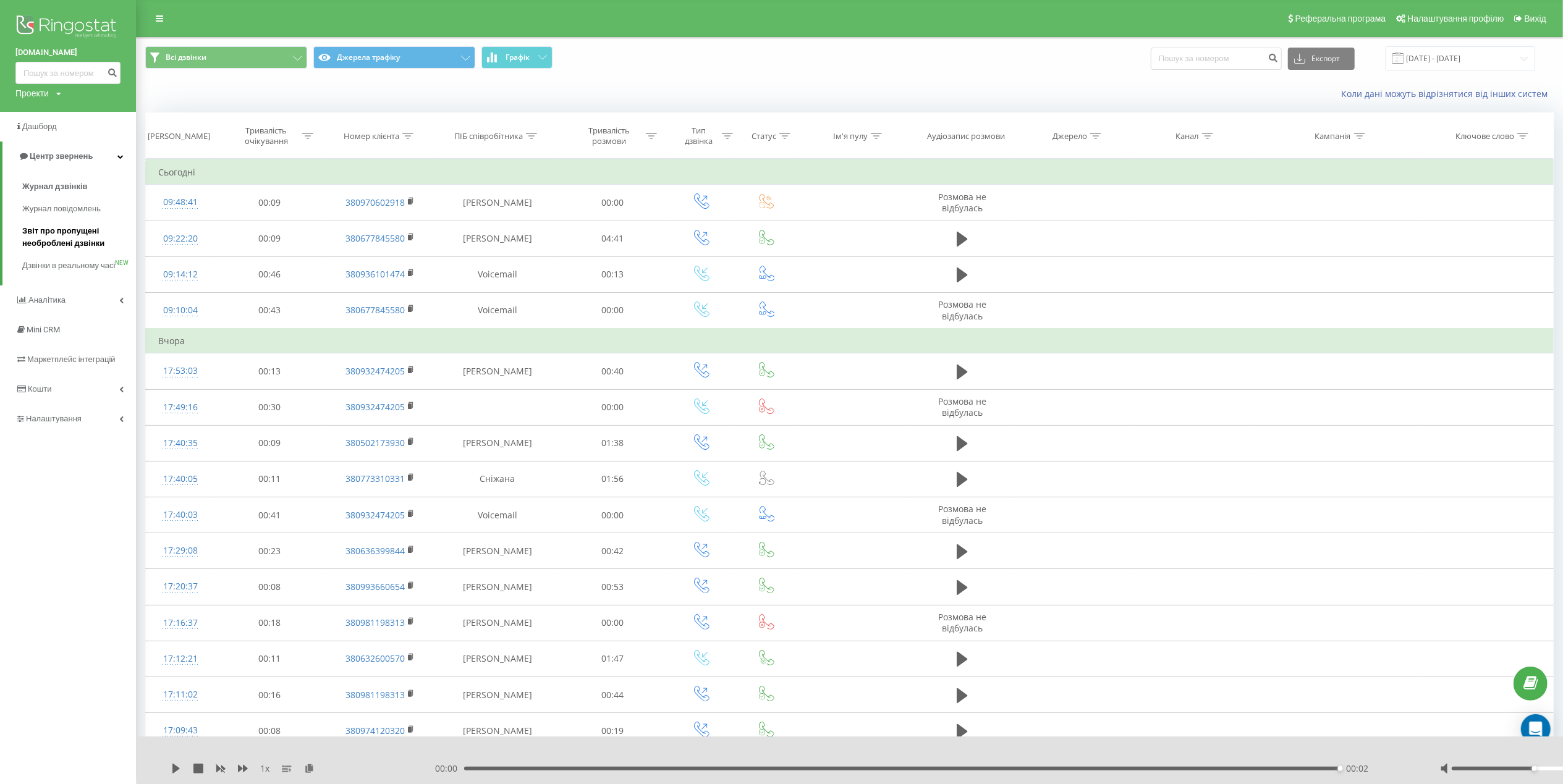
click at [67, 238] on span "Звіт про пропущені необроблені дзвінки" at bounding box center [75, 237] width 107 height 25
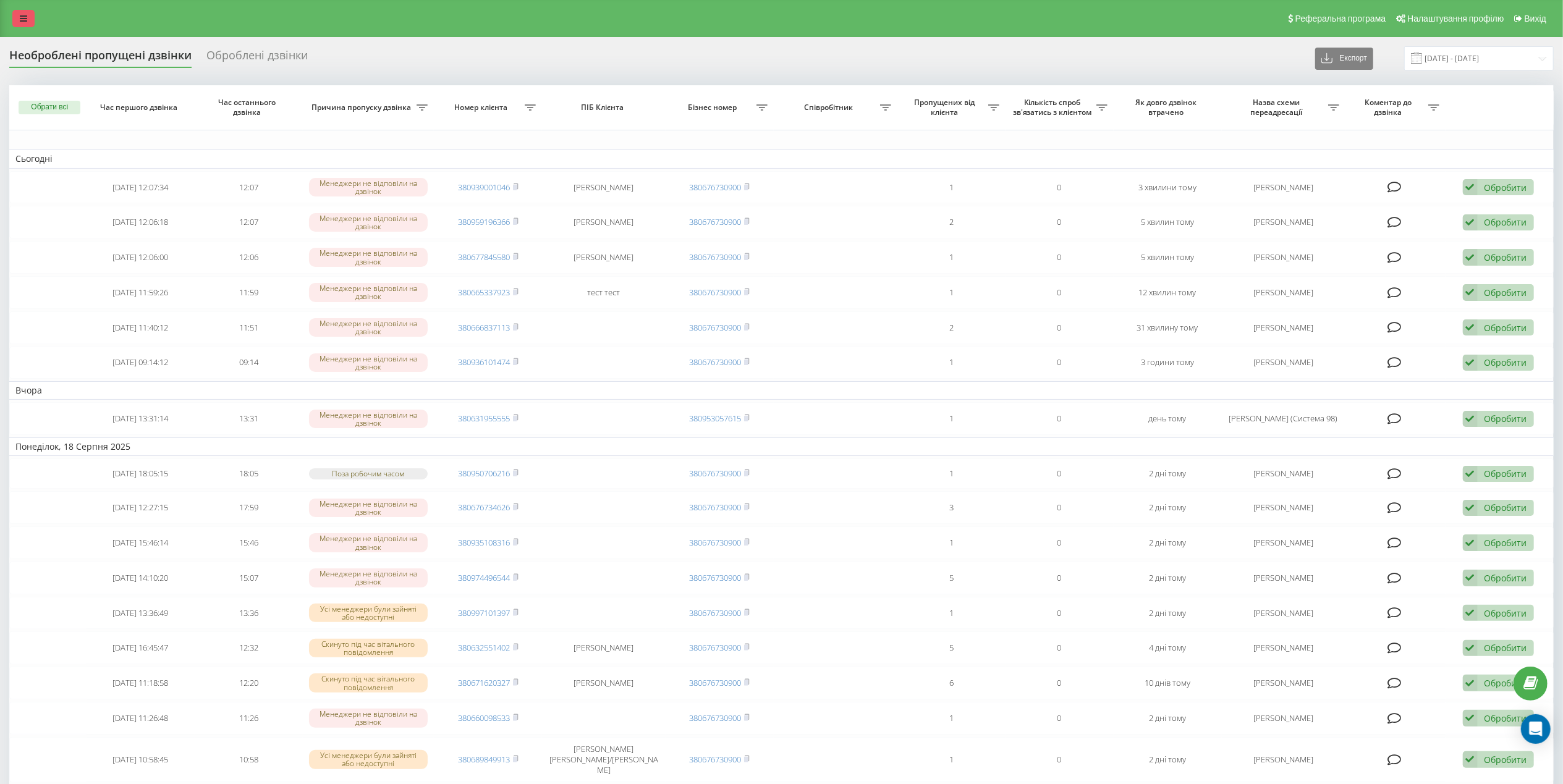
click at [21, 16] on icon at bounding box center [23, 18] width 7 height 9
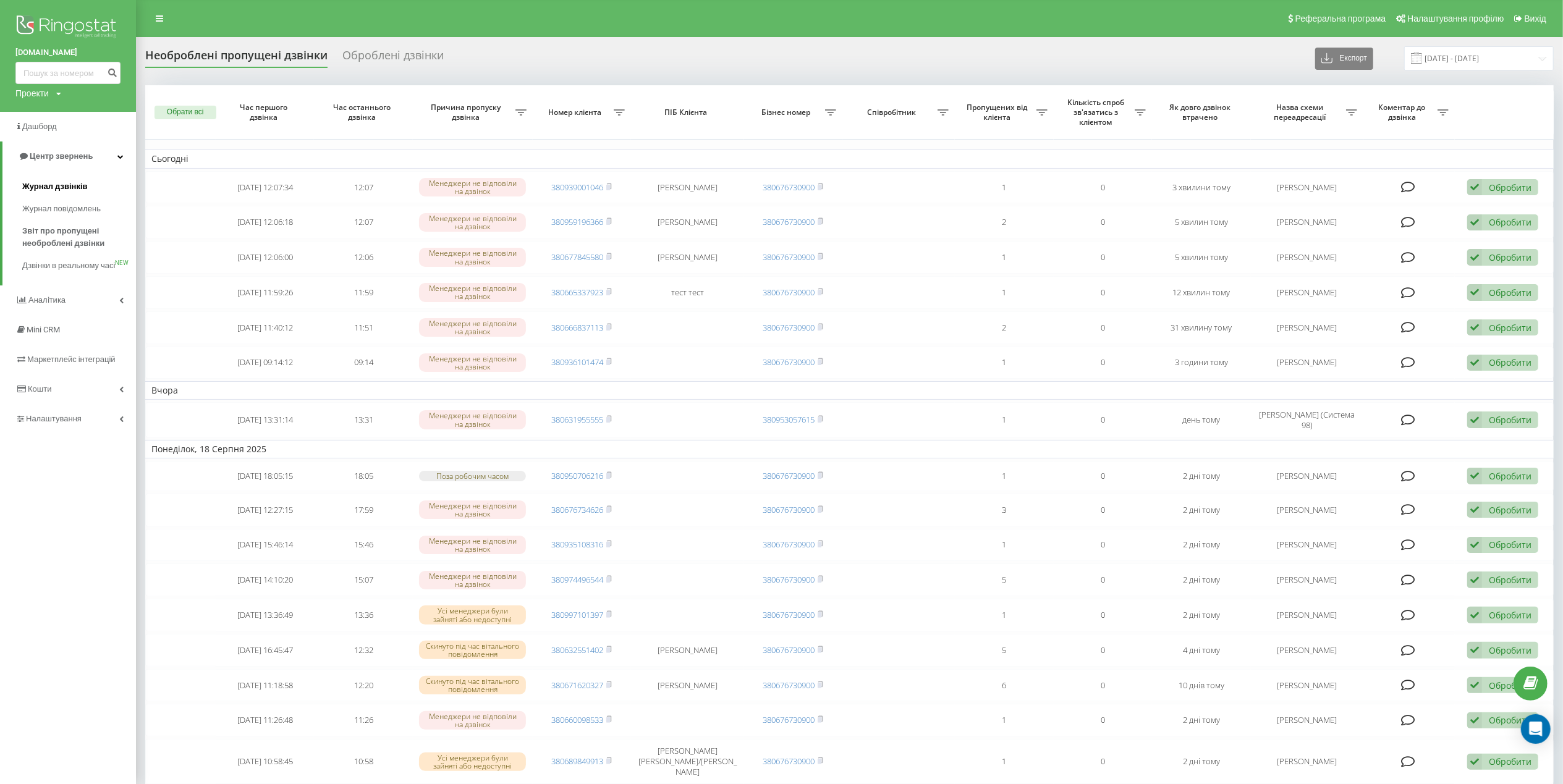
click at [74, 179] on link "Журнал дзвінків" at bounding box center [79, 187] width 114 height 22
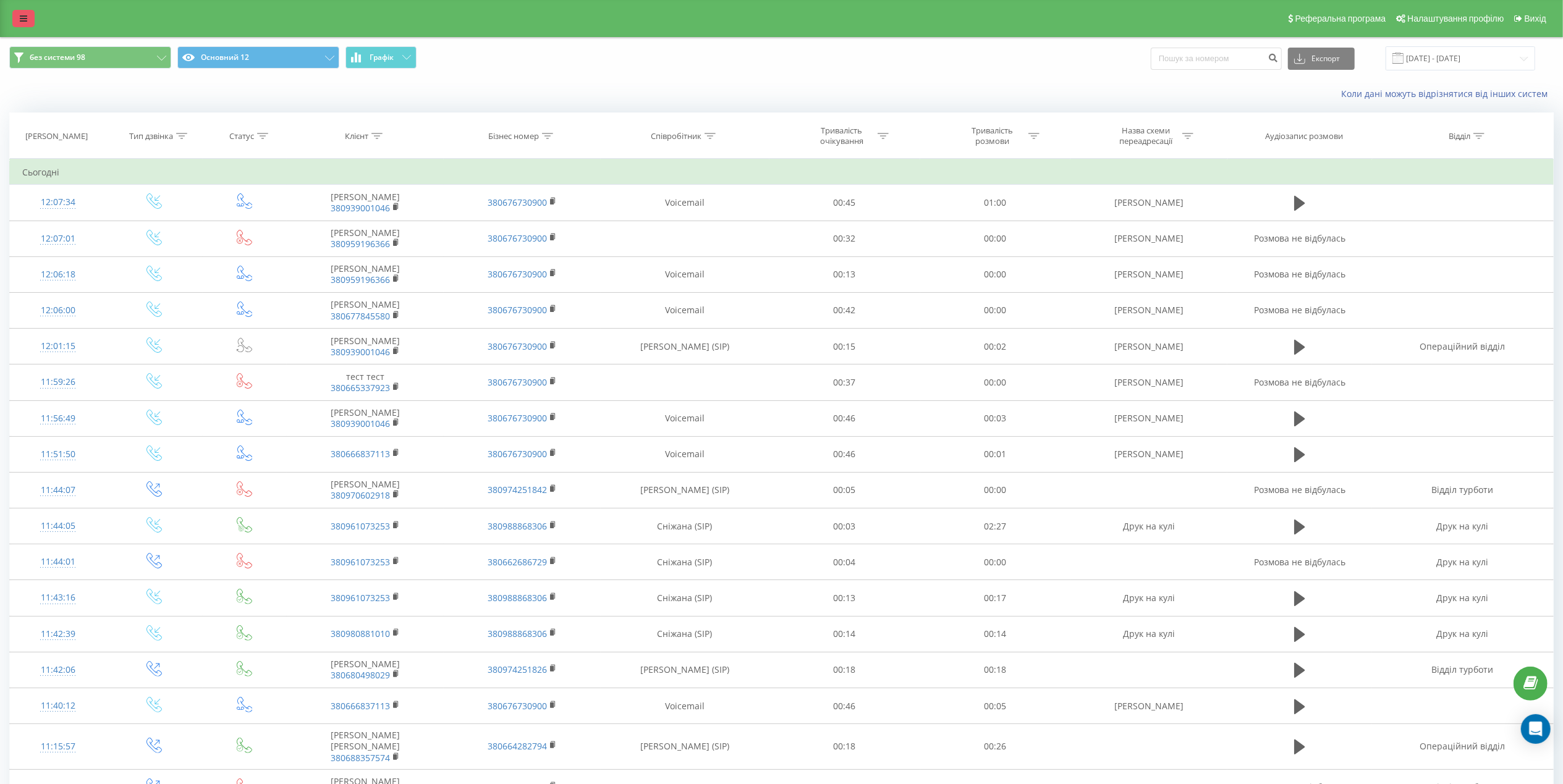
click at [15, 21] on link at bounding box center [23, 19] width 22 height 18
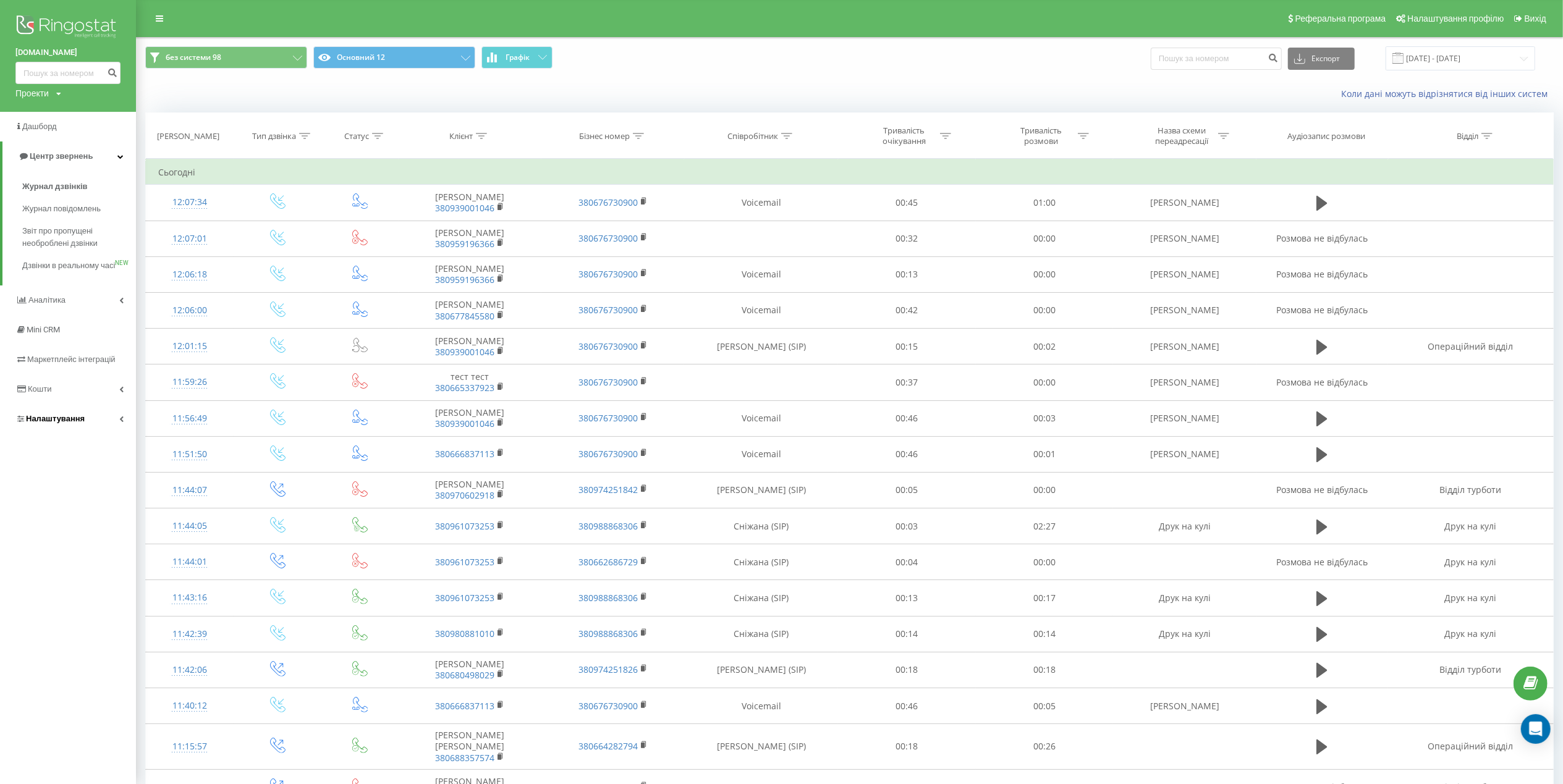
click at [55, 423] on span "Налаштування" at bounding box center [55, 418] width 58 height 9
click at [70, 344] on span "Загальні налаштування" at bounding box center [79, 345] width 93 height 25
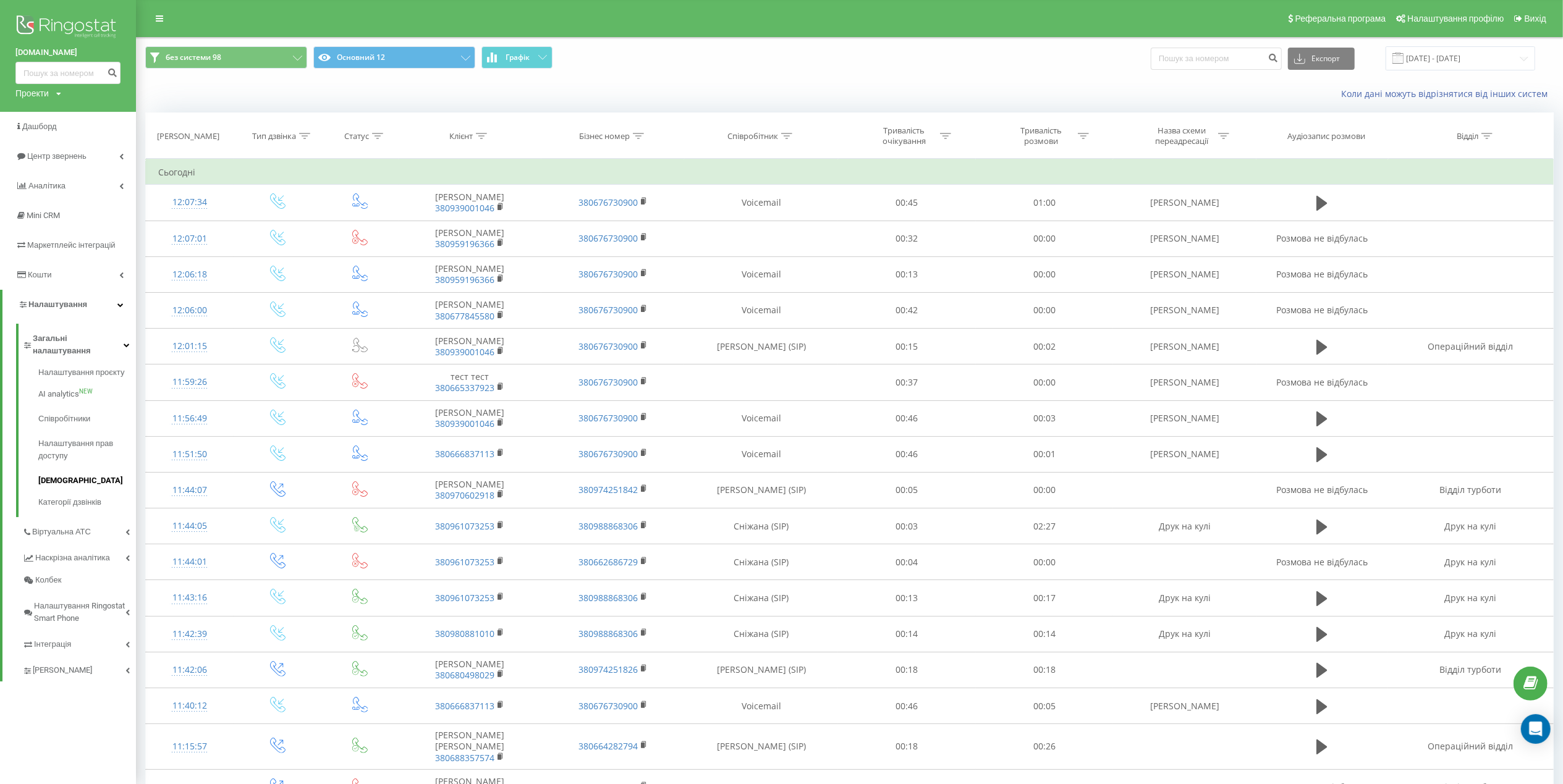
click at [53, 474] on span "[DEMOGRAPHIC_DATA]" at bounding box center [81, 480] width 85 height 12
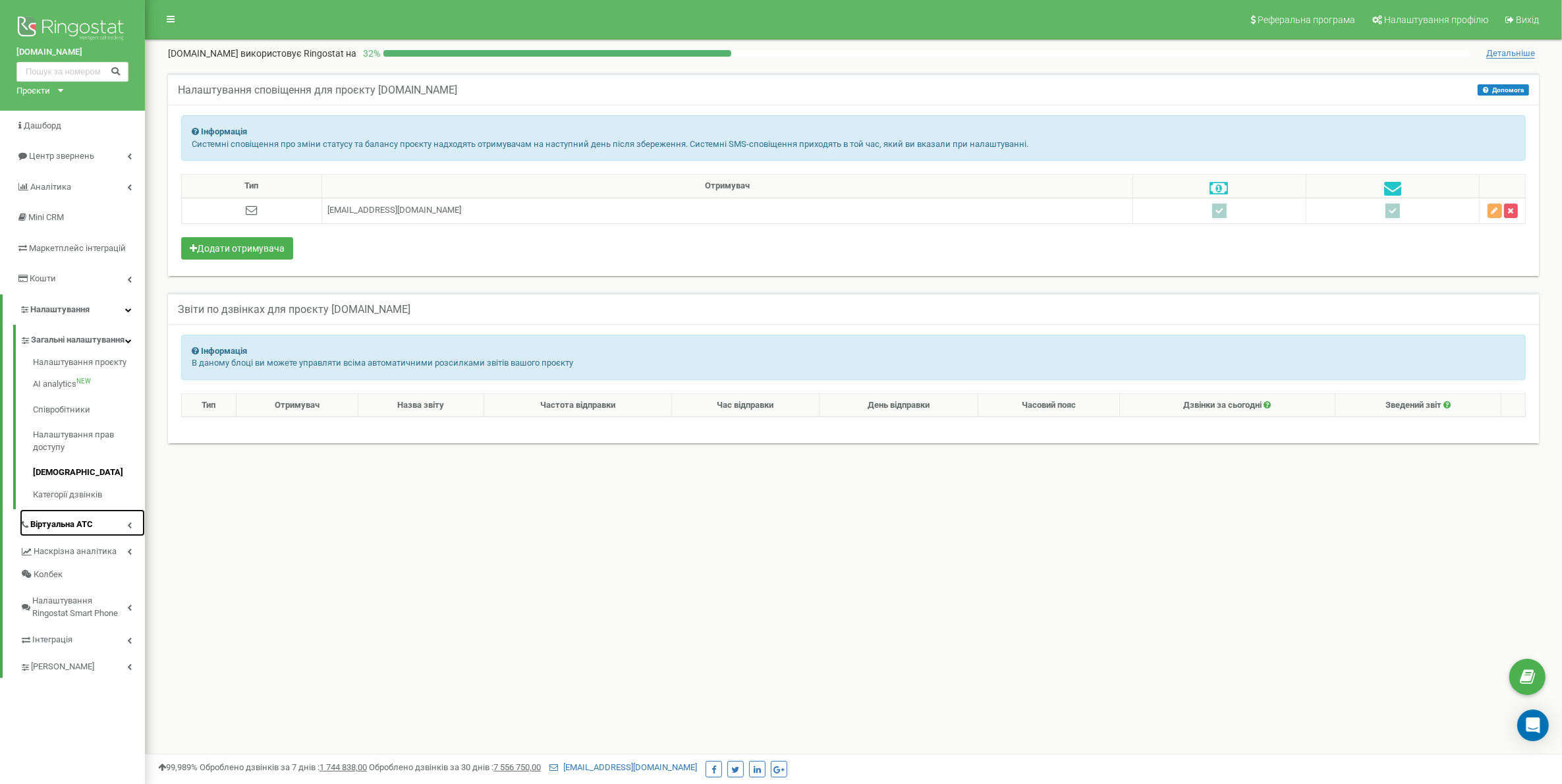
click at [62, 531] on span "Віртуальна АТС" at bounding box center [61, 524] width 62 height 12
